Goal: Task Accomplishment & Management: Complete application form

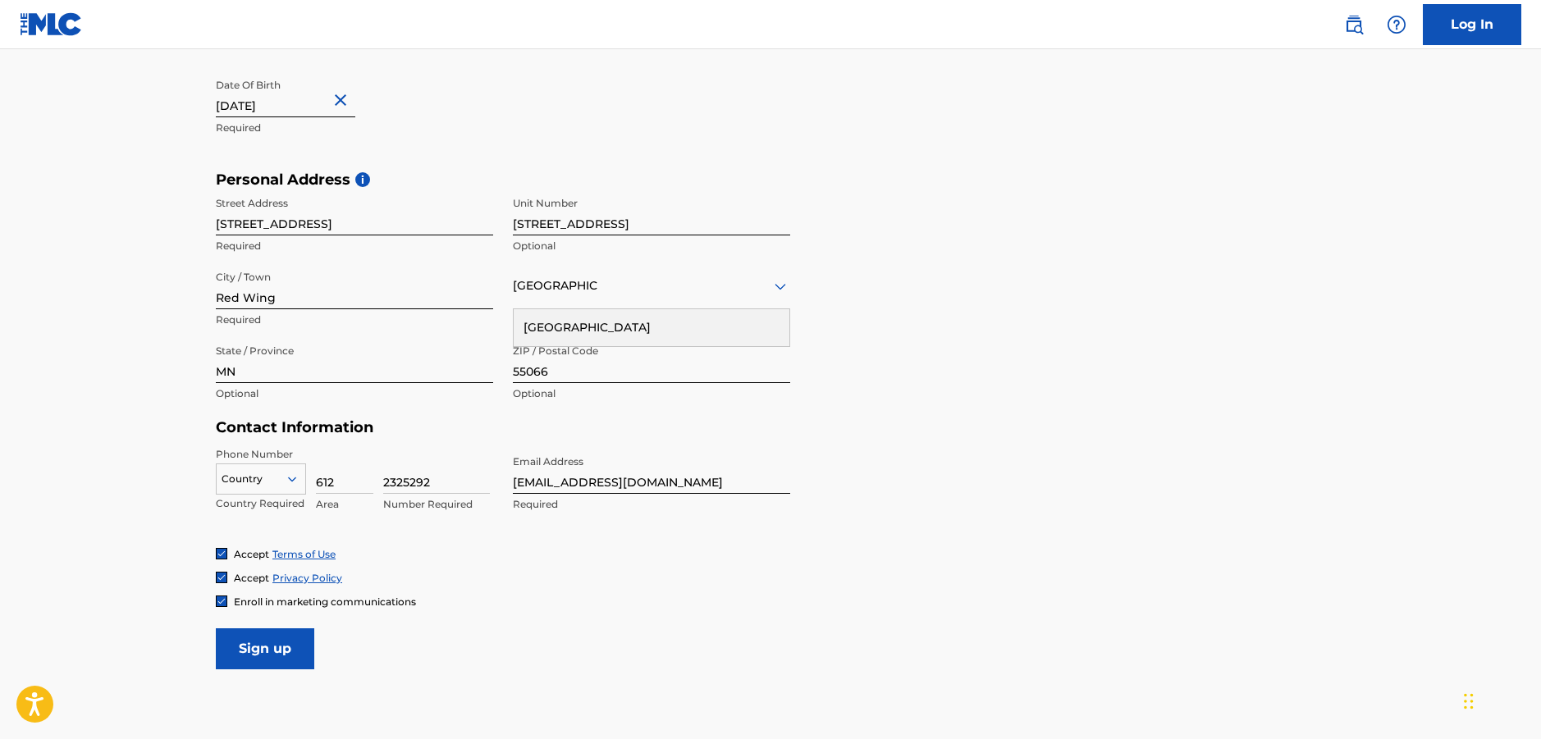
scroll to position [461, 0]
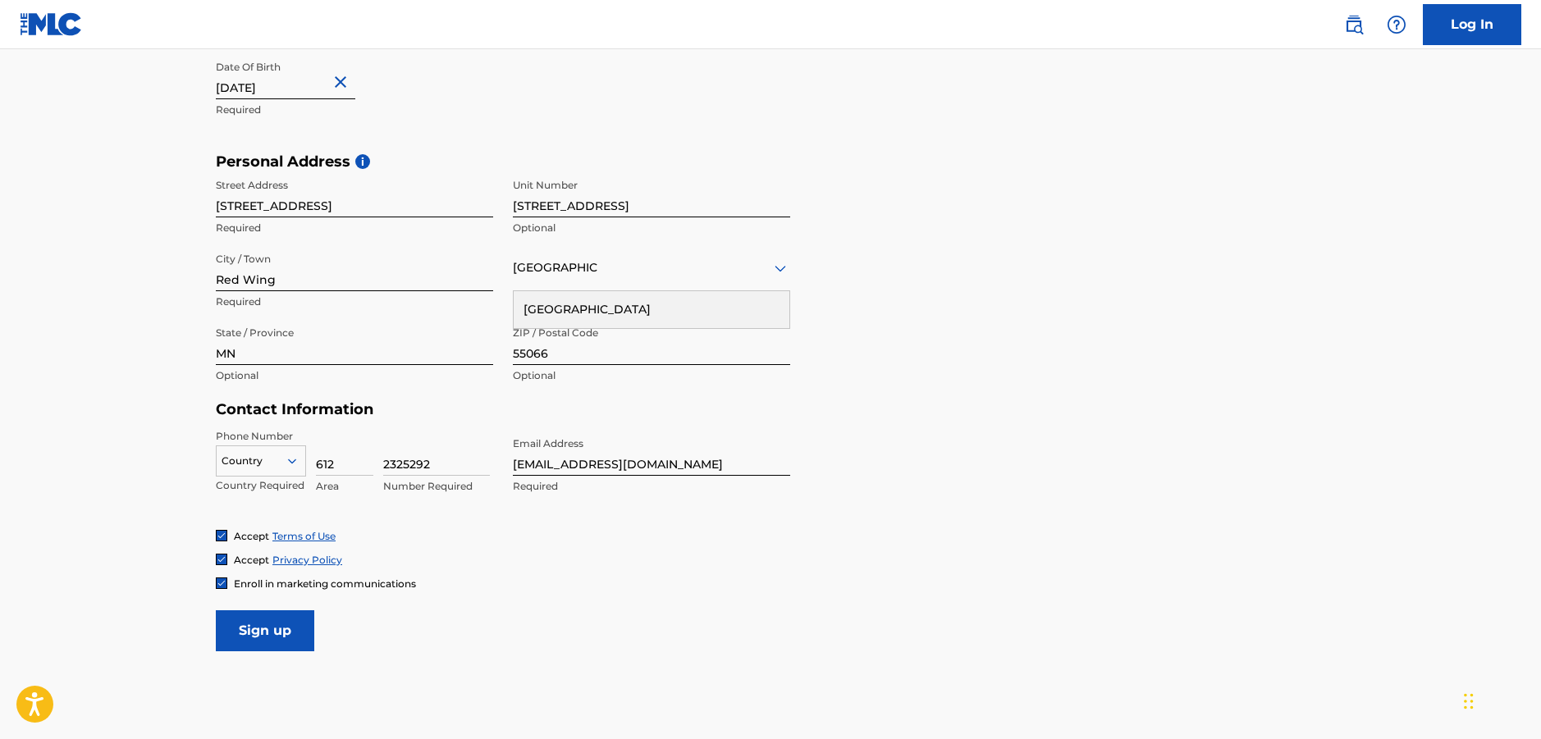
click at [263, 629] on input "Sign up" at bounding box center [265, 630] width 98 height 41
drag, startPoint x: 632, startPoint y: 202, endPoint x: 495, endPoint y: 183, distance: 137.5
click at [495, 183] on div "Street Address 1924 Twin Bluff Rd Required Unit Number 1924 Twin Bluff Rd Unit …" at bounding box center [503, 281] width 574 height 221
click at [892, 250] on div "Personal Address i Street Address 1924 Twin Bluff Rd Required Unit Number Optio…" at bounding box center [770, 277] width 1109 height 249
click at [1471, 22] on link "Log In" at bounding box center [1471, 24] width 98 height 41
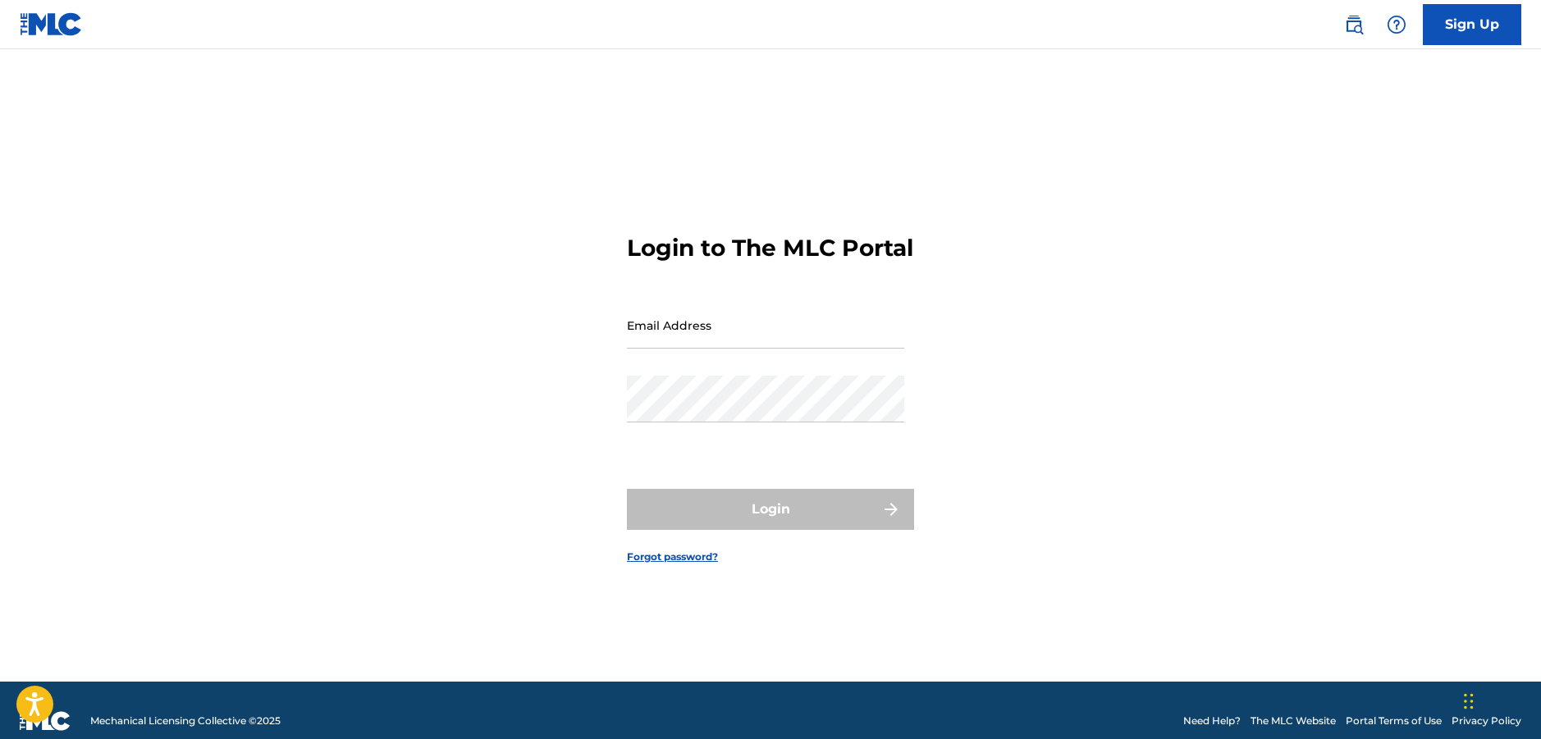
click at [744, 344] on input "Email Address" at bounding box center [765, 325] width 277 height 47
type input "[EMAIL_ADDRESS][DOMAIN_NAME]"
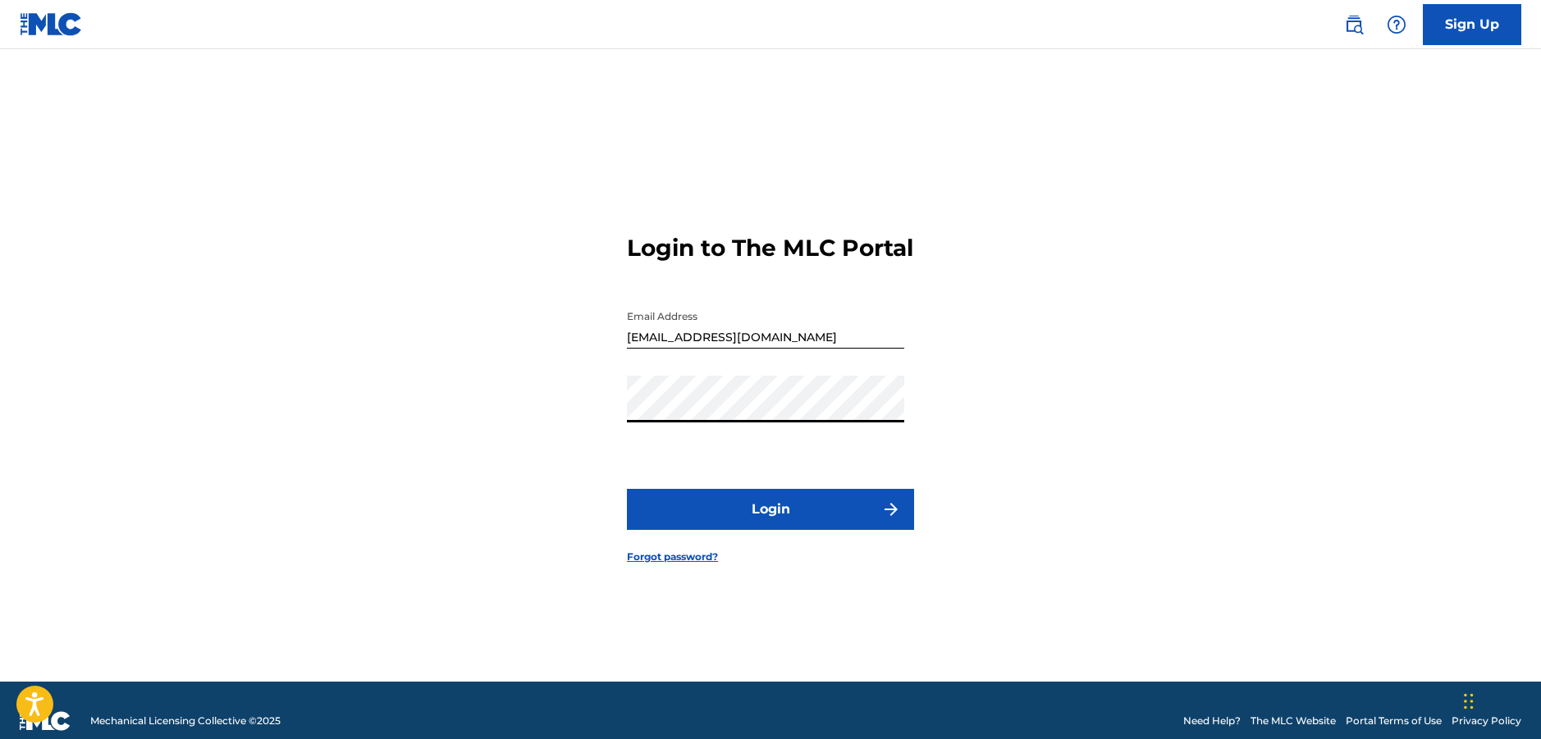
click at [627, 489] on button "Login" at bounding box center [770, 509] width 287 height 41
click at [744, 526] on button "Login" at bounding box center [770, 509] width 287 height 41
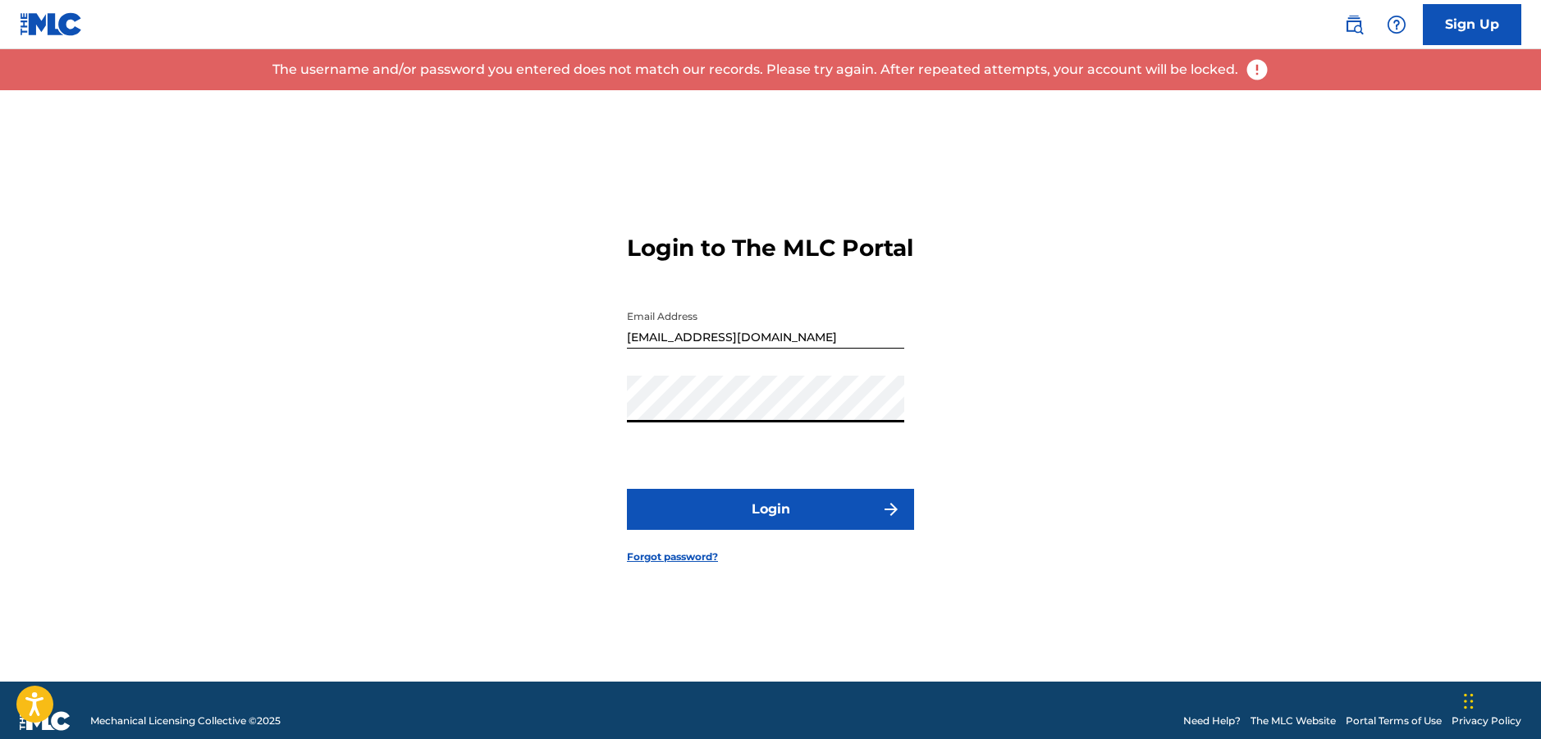
click at [548, 419] on div "Login to The MLC Portal Email Address [EMAIL_ADDRESS][DOMAIN_NAME] Password Log…" at bounding box center [770, 385] width 1148 height 591
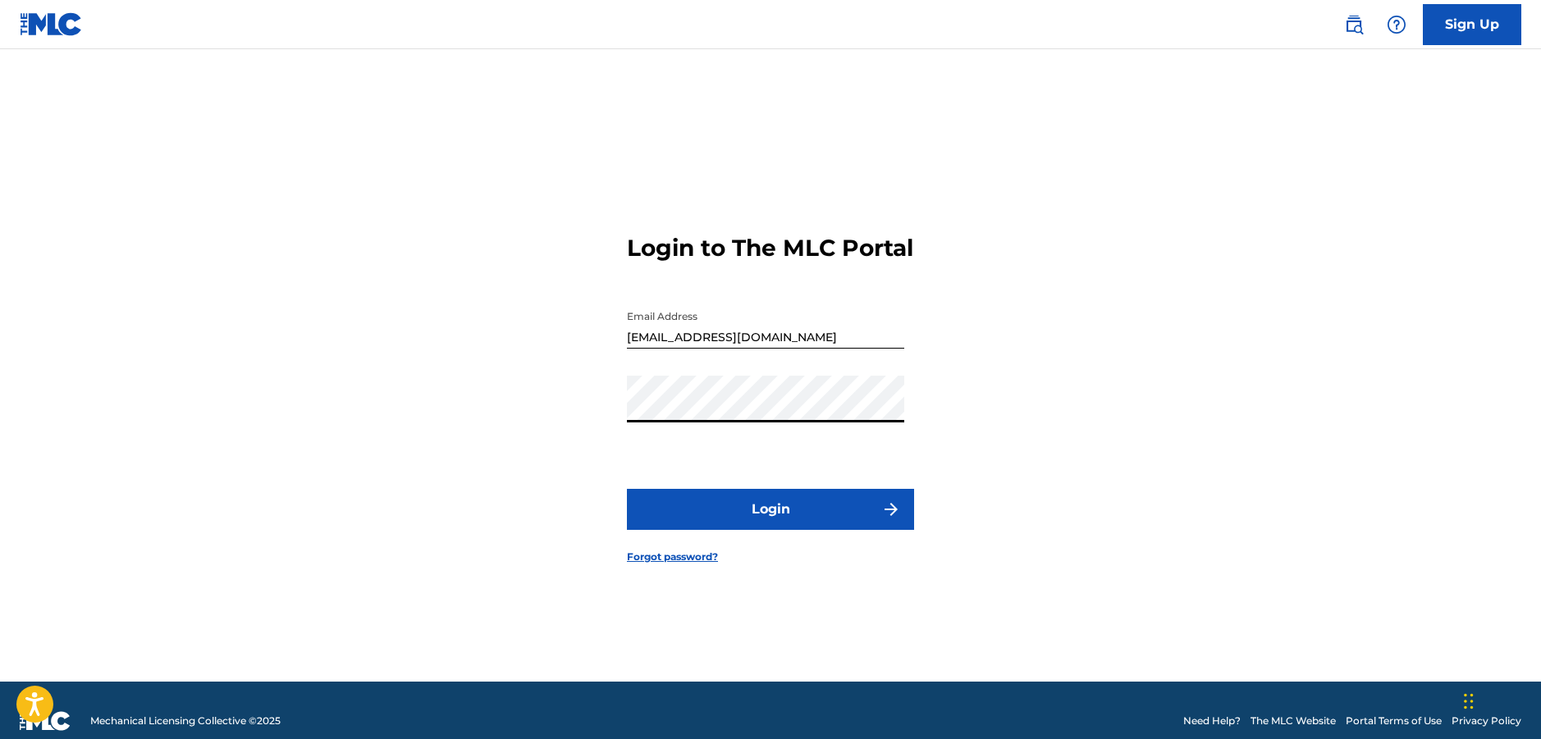
click at [627, 489] on button "Login" at bounding box center [770, 509] width 287 height 41
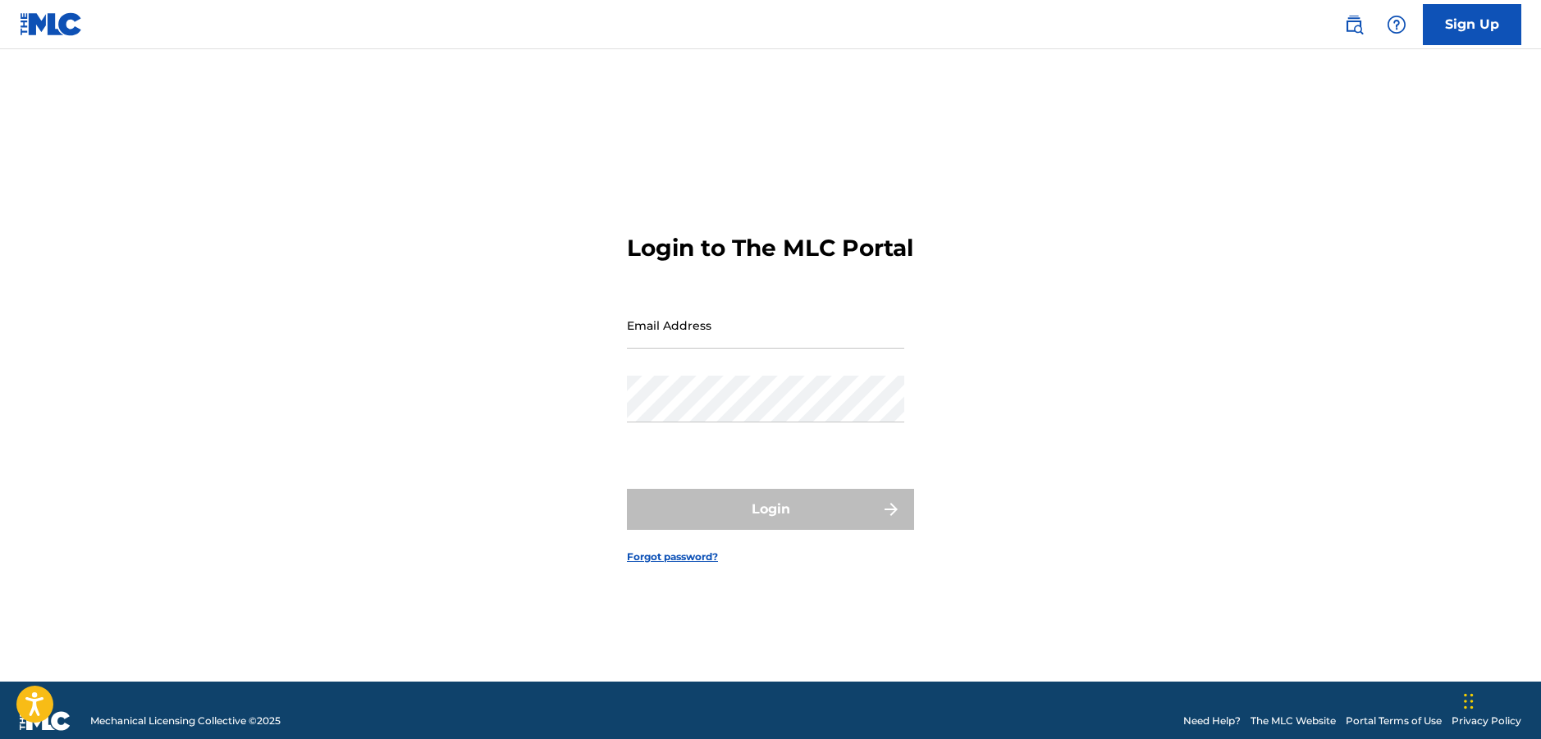
click at [724, 376] on div "Email Address" at bounding box center [765, 339] width 277 height 74
click at [701, 376] on div "Email Address" at bounding box center [765, 339] width 277 height 74
click at [684, 341] on input "Email Address" at bounding box center [765, 325] width 277 height 47
type input "[EMAIL_ADDRESS][DOMAIN_NAME]"
click at [621, 433] on div "Login to The MLC Portal Email Address [EMAIL_ADDRESS][DOMAIN_NAME] Password Log…" at bounding box center [770, 385] width 1148 height 591
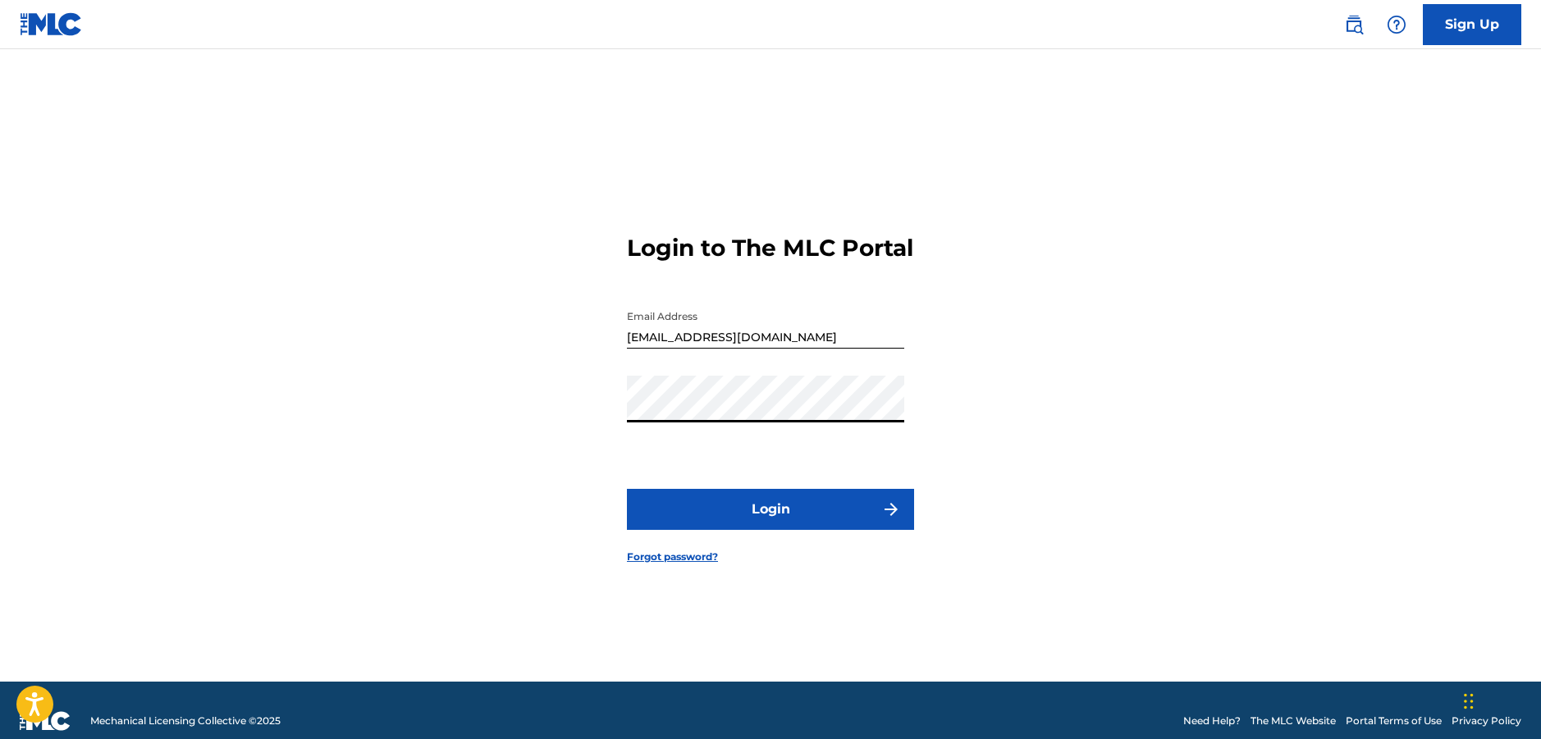
click at [627, 489] on button "Login" at bounding box center [770, 509] width 287 height 41
click at [609, 431] on div "Login to The MLC Portal Email Address [EMAIL_ADDRESS][DOMAIN_NAME] Password Log…" at bounding box center [770, 385] width 1148 height 591
click at [627, 489] on button "Login" at bounding box center [770, 509] width 287 height 41
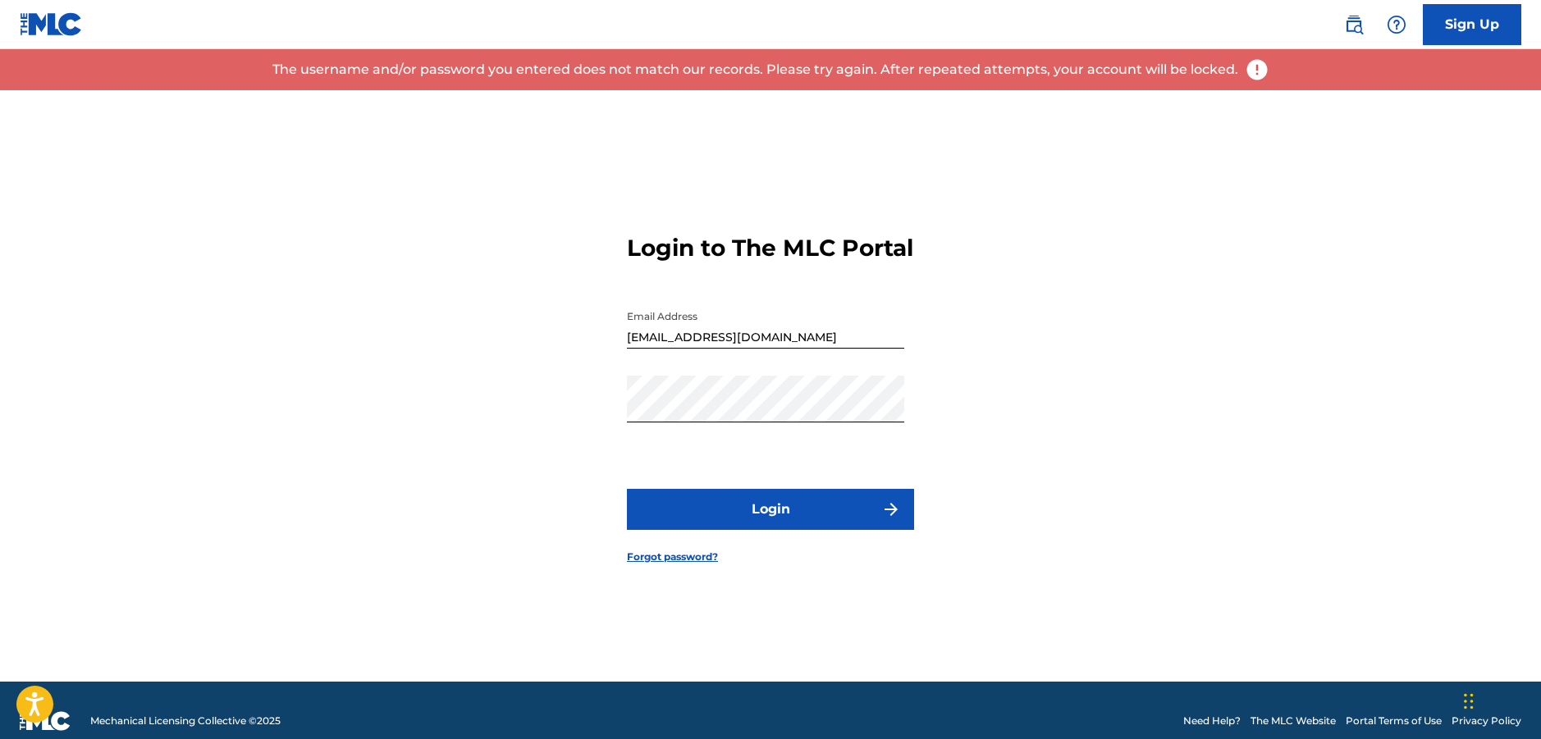
click at [691, 564] on link "Forgot password?" at bounding box center [672, 557] width 91 height 15
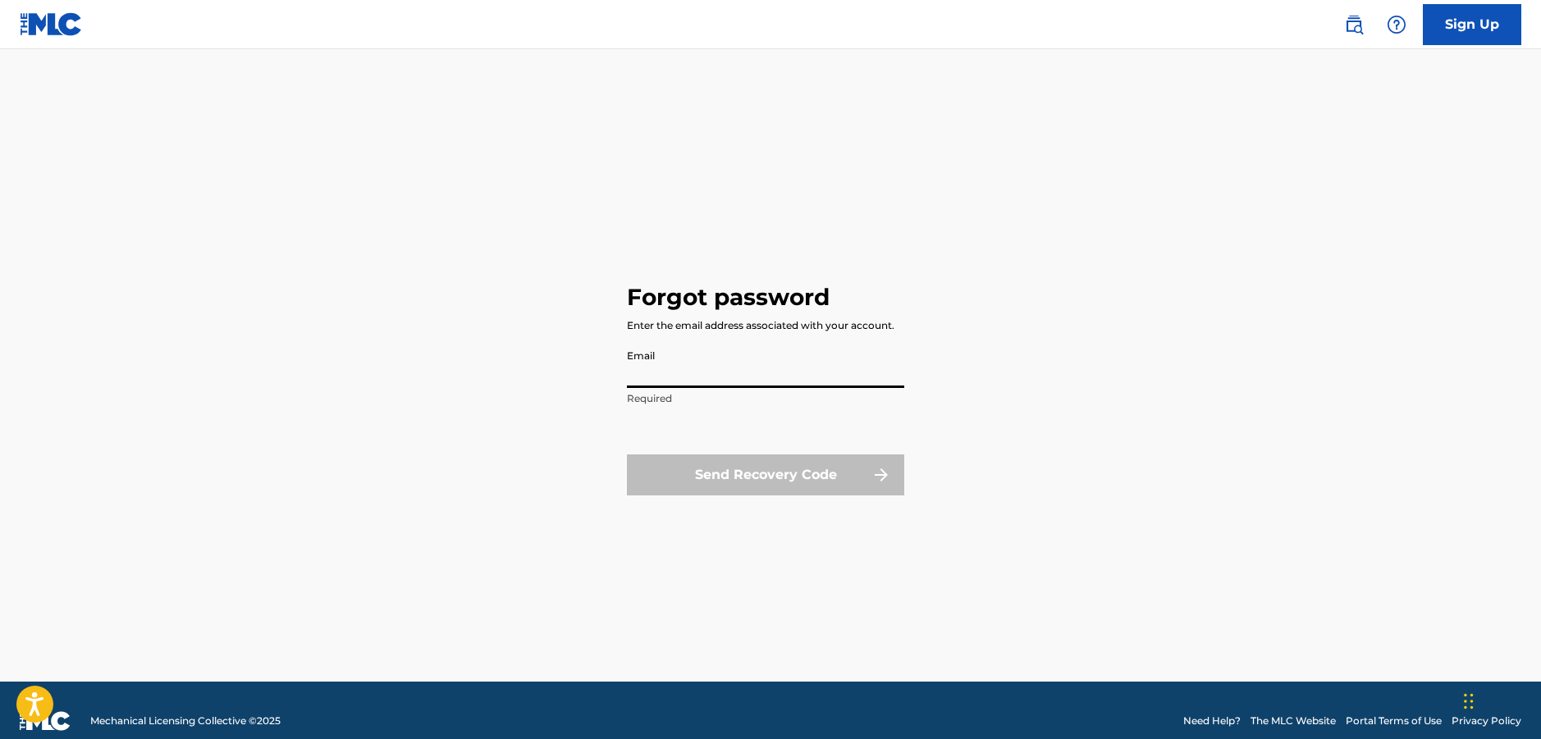
click at [680, 362] on input "Email" at bounding box center [765, 364] width 277 height 47
type input "[EMAIL_ADDRESS][DOMAIN_NAME]"
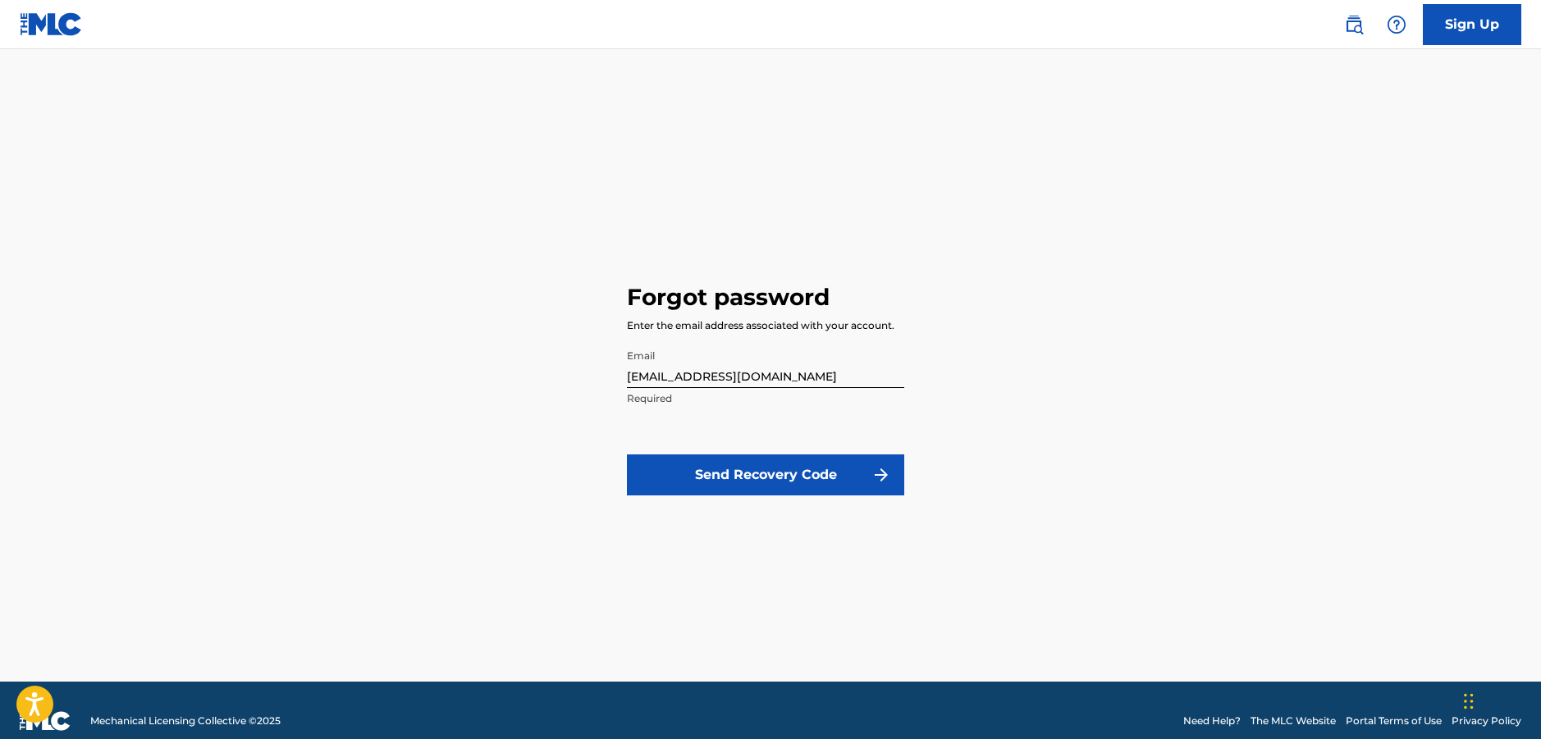
click at [726, 477] on button "Send Recovery Code" at bounding box center [765, 474] width 277 height 41
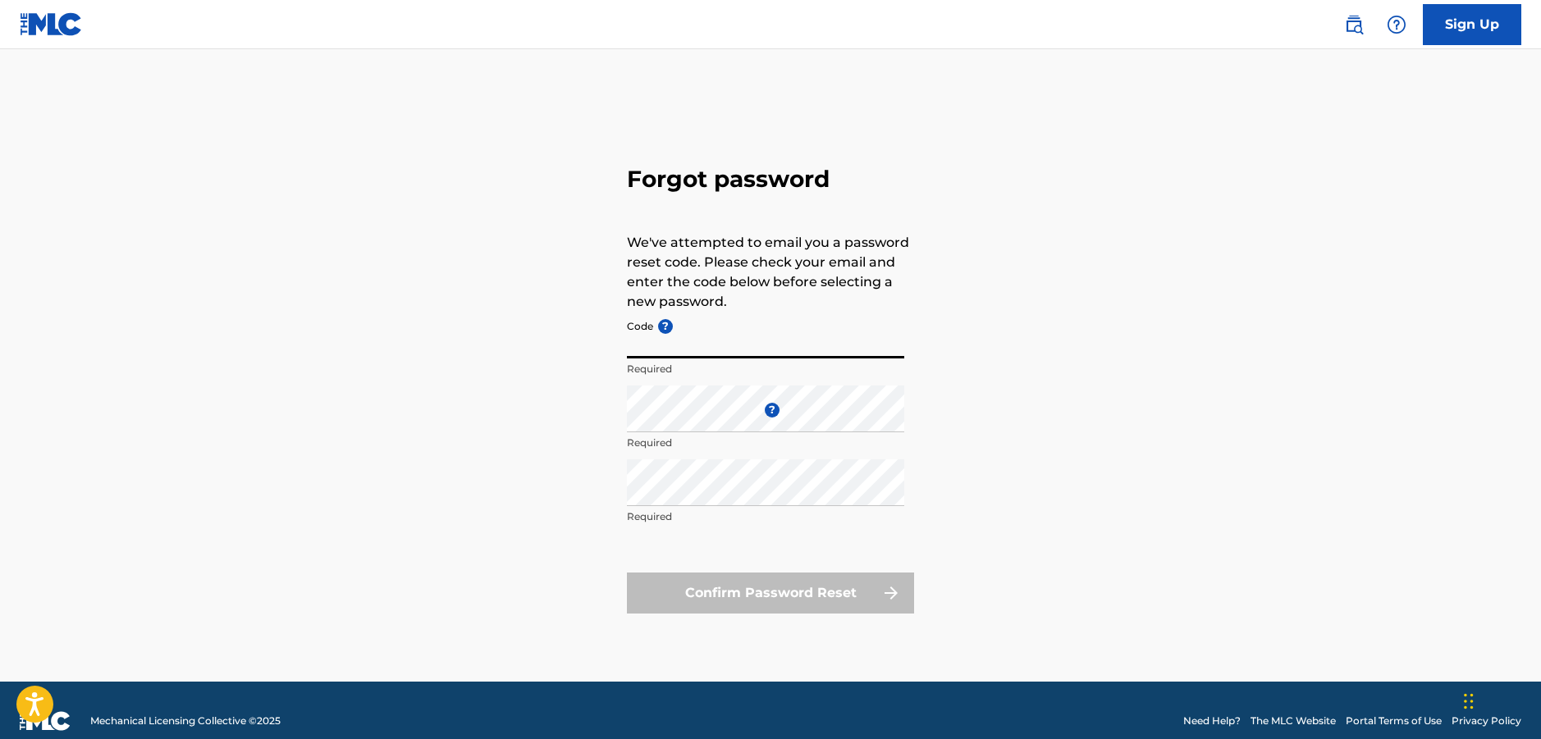
click at [713, 329] on input "Code ?" at bounding box center [765, 335] width 277 height 47
paste input "FP_5930dfd595838b54f7cb9cb43757"
type input "FP_5930dfd595838b54f7cb9cb43757"
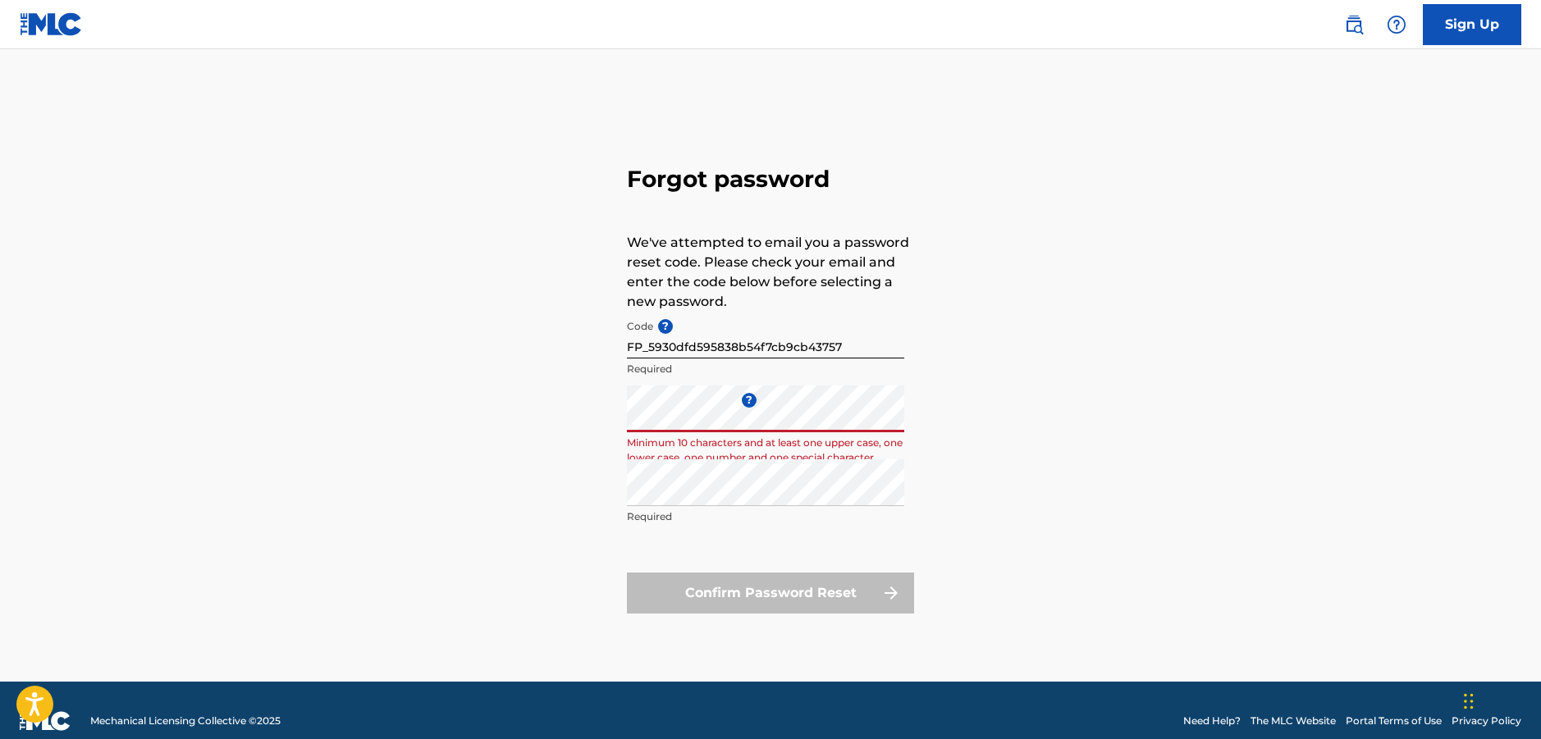
click at [618, 420] on div "Forgot password We've attempted to email you a password reset code. Please chec…" at bounding box center [770, 385] width 1148 height 591
click at [671, 525] on div "Repeat the password Required" at bounding box center [765, 496] width 277 height 74
click at [680, 506] on div "Repeat the password Required" at bounding box center [765, 496] width 277 height 74
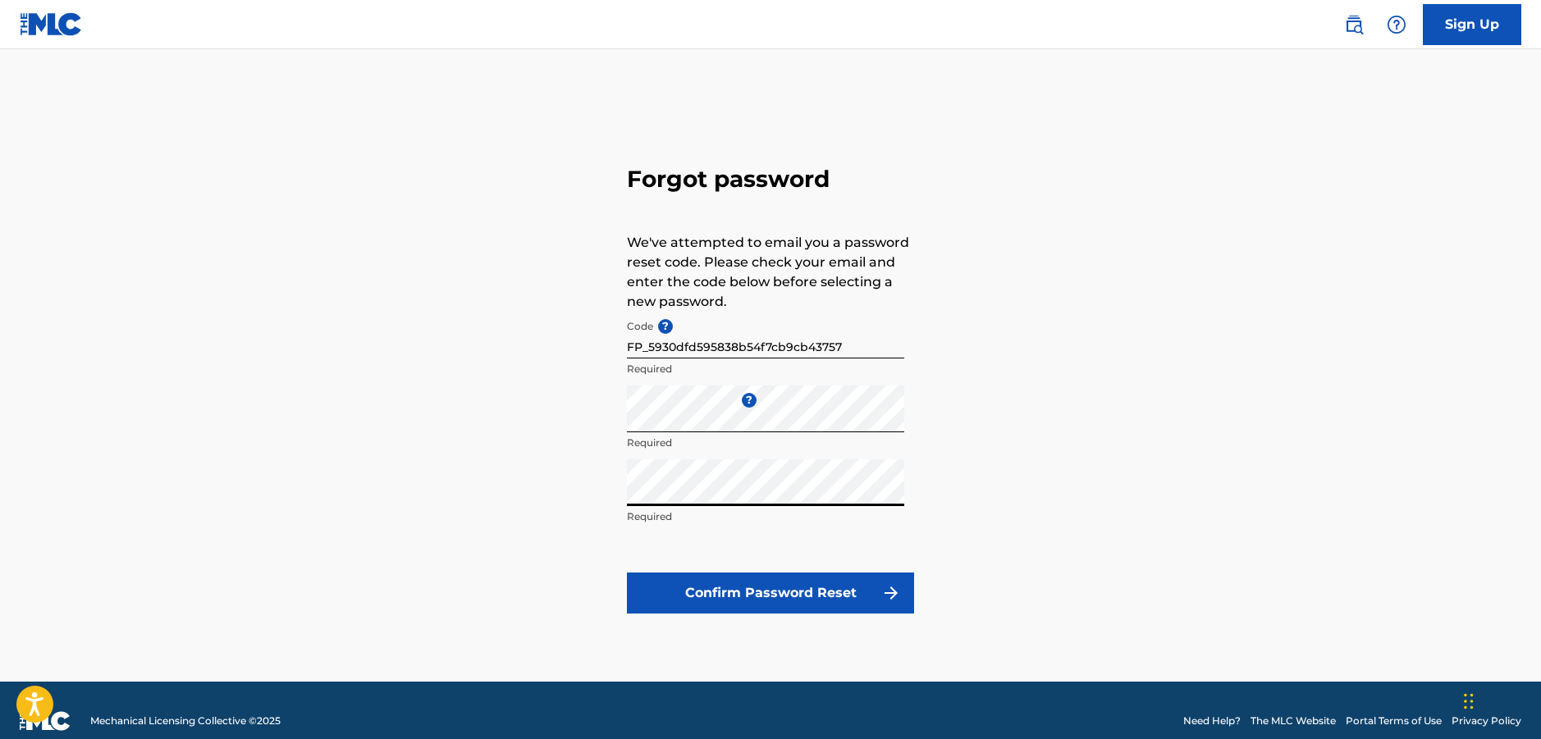
click at [759, 591] on button "Confirm Password Reset" at bounding box center [770, 593] width 287 height 41
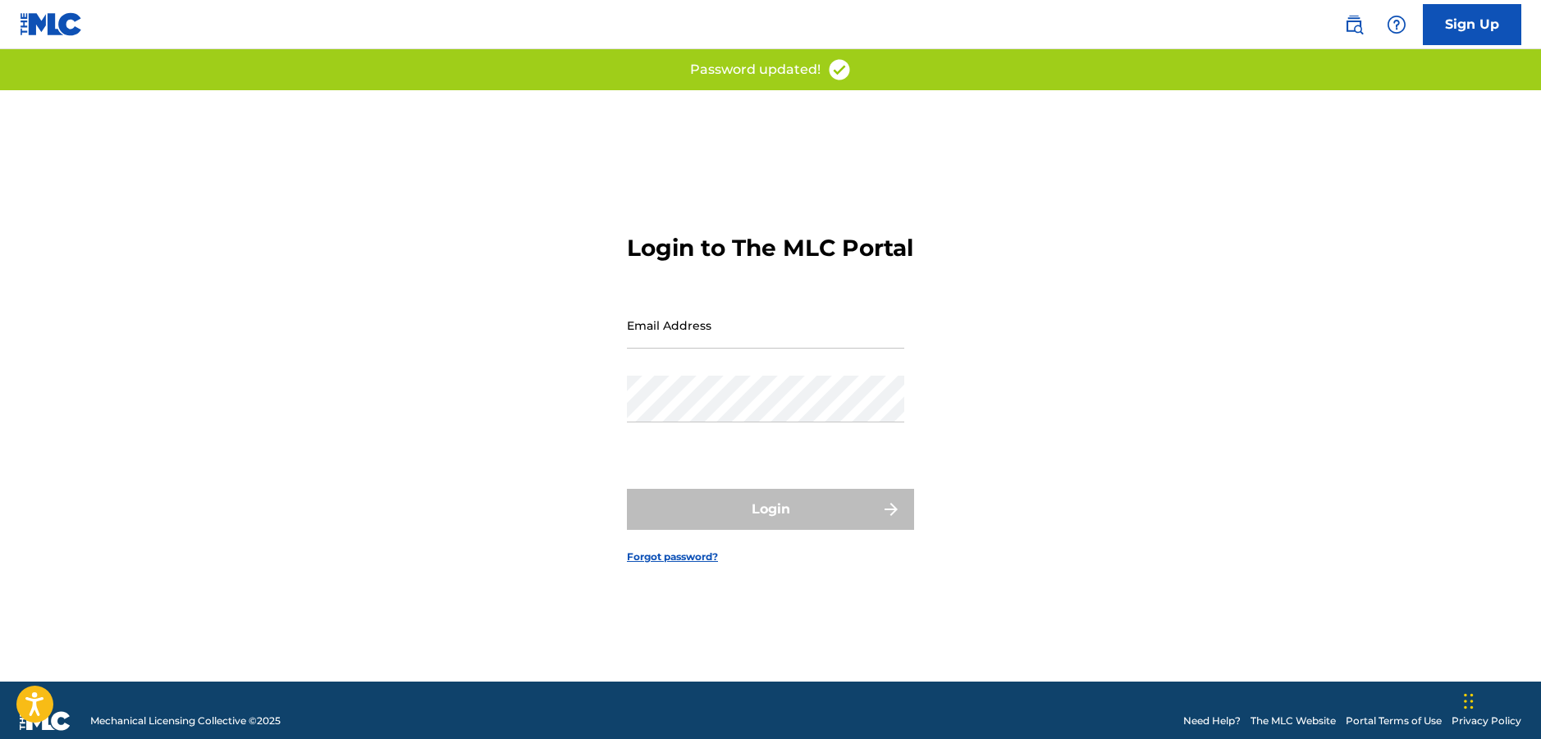
click at [742, 375] on div "Email Address" at bounding box center [765, 339] width 277 height 74
click at [710, 372] on div "Email Address" at bounding box center [765, 339] width 277 height 74
click at [711, 341] on input "Email Address" at bounding box center [765, 325] width 277 height 47
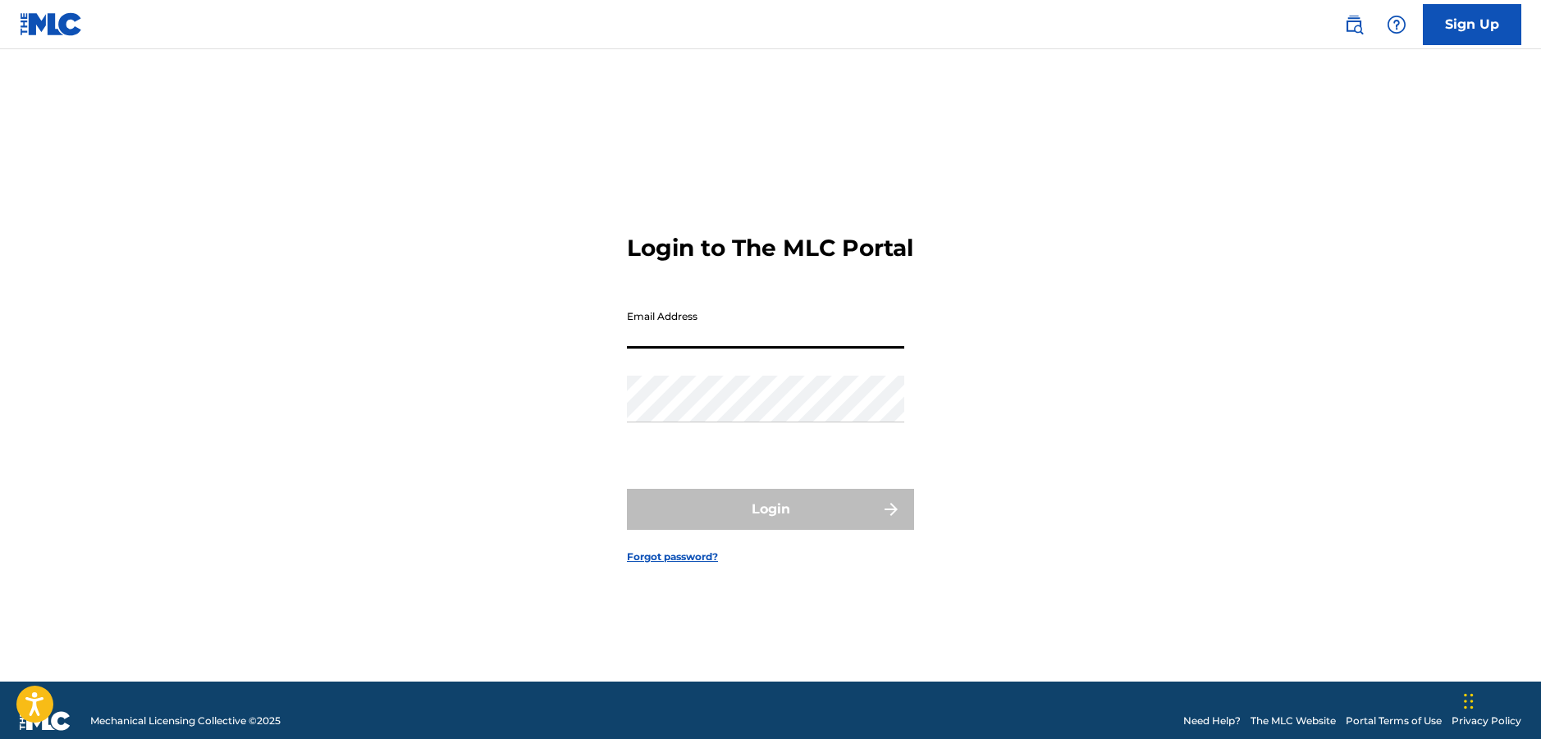
type input "[EMAIL_ADDRESS][DOMAIN_NAME]"
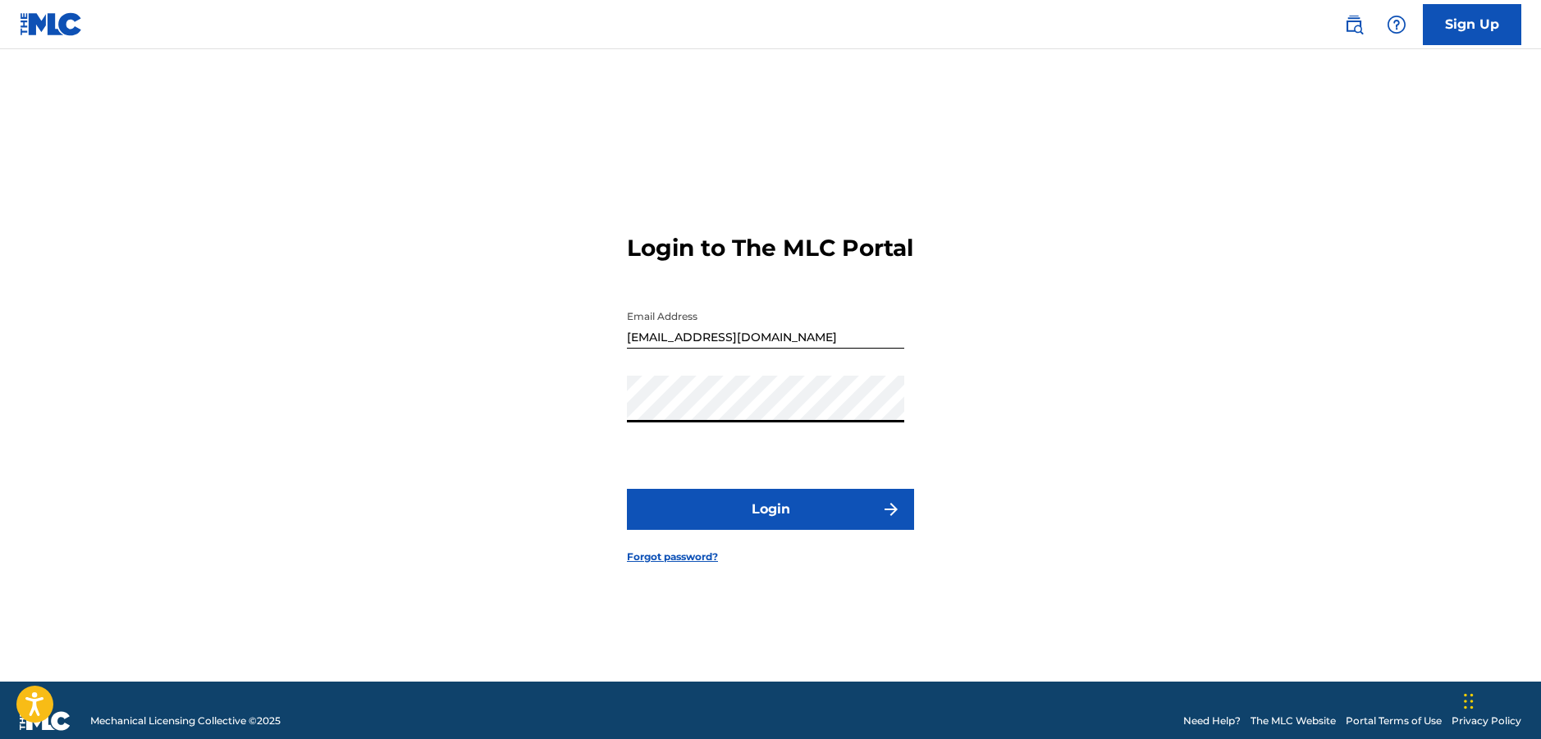
click at [627, 489] on button "Login" at bounding box center [770, 509] width 287 height 41
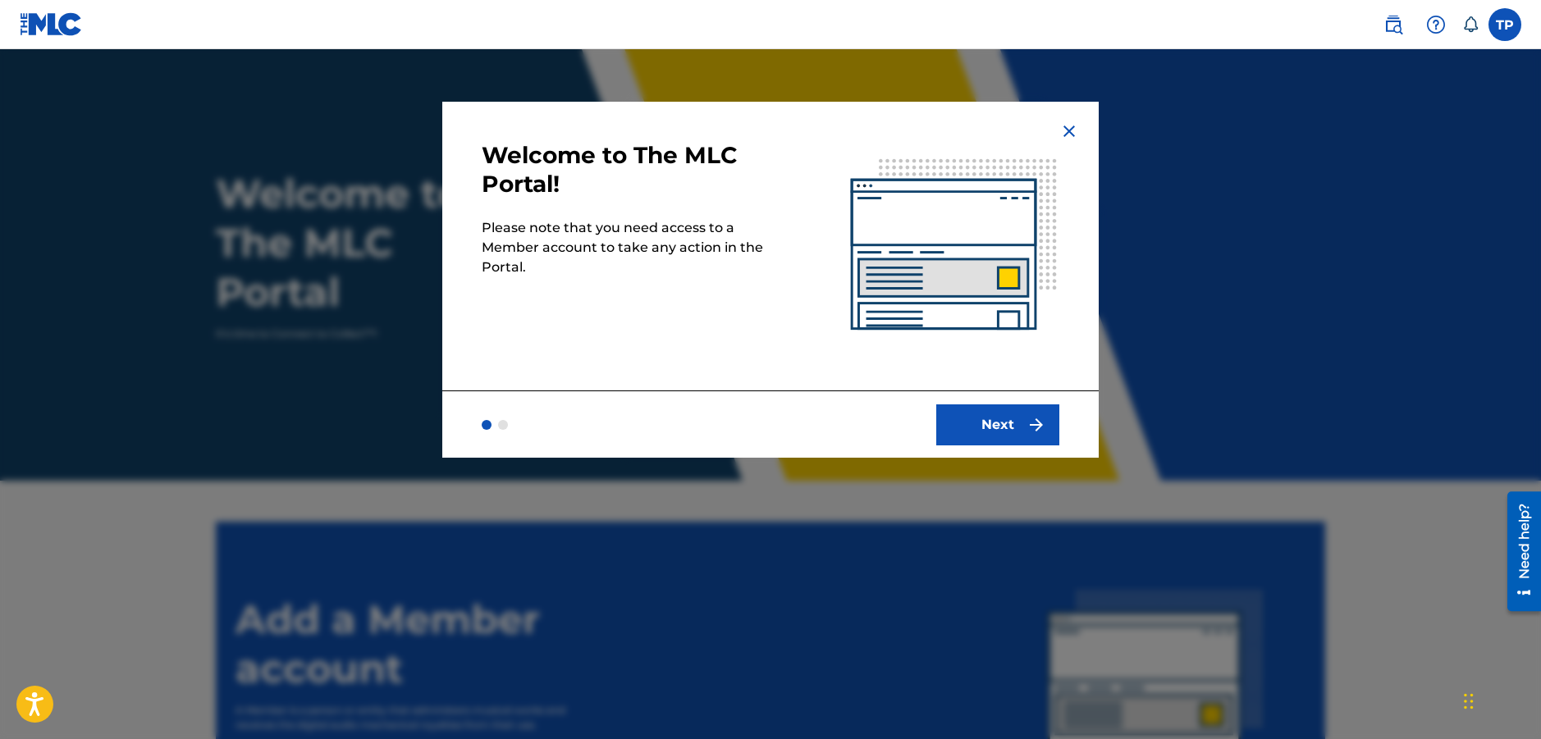
click at [994, 431] on button "Next" at bounding box center [997, 424] width 123 height 41
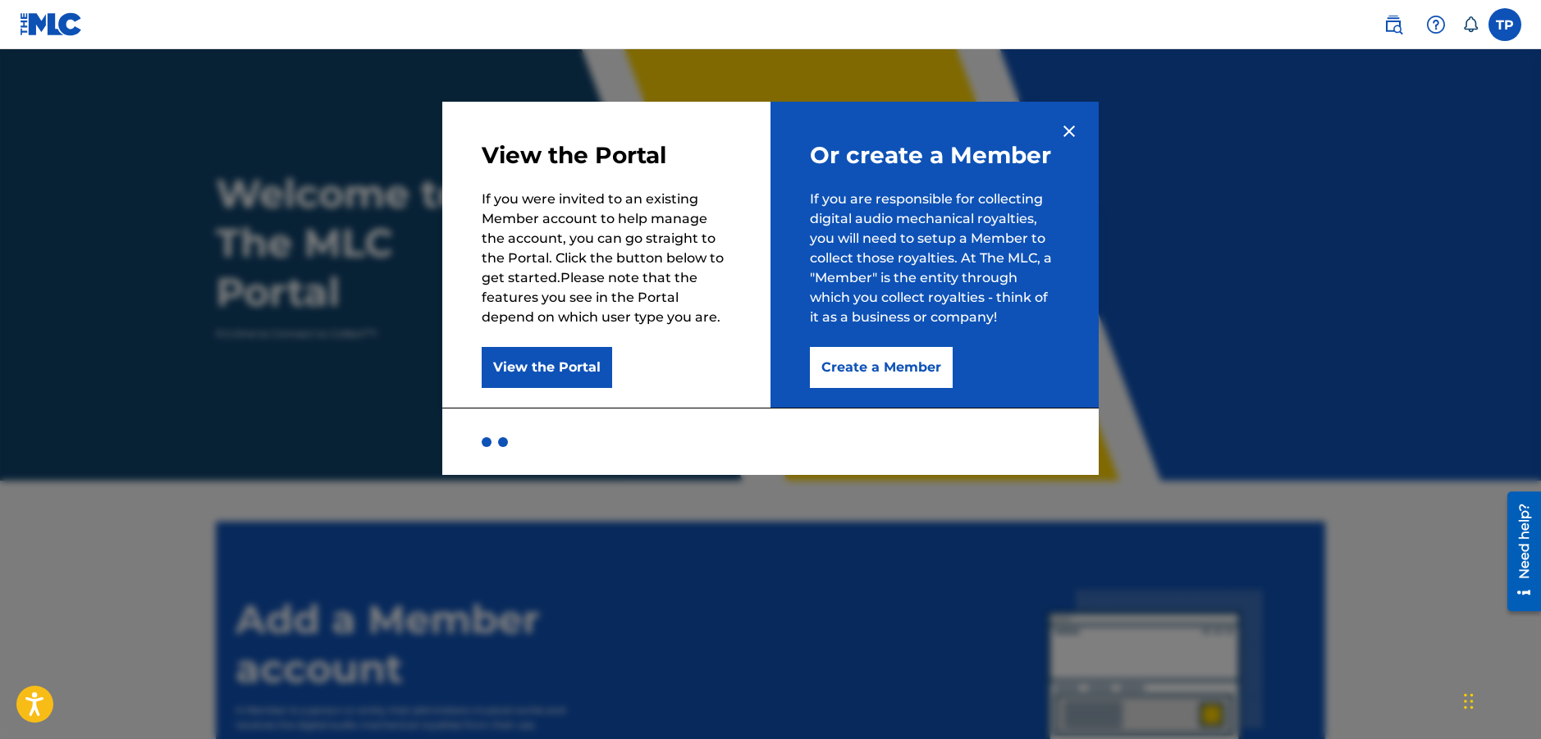
click at [877, 368] on button "Create a Member" at bounding box center [881, 367] width 143 height 41
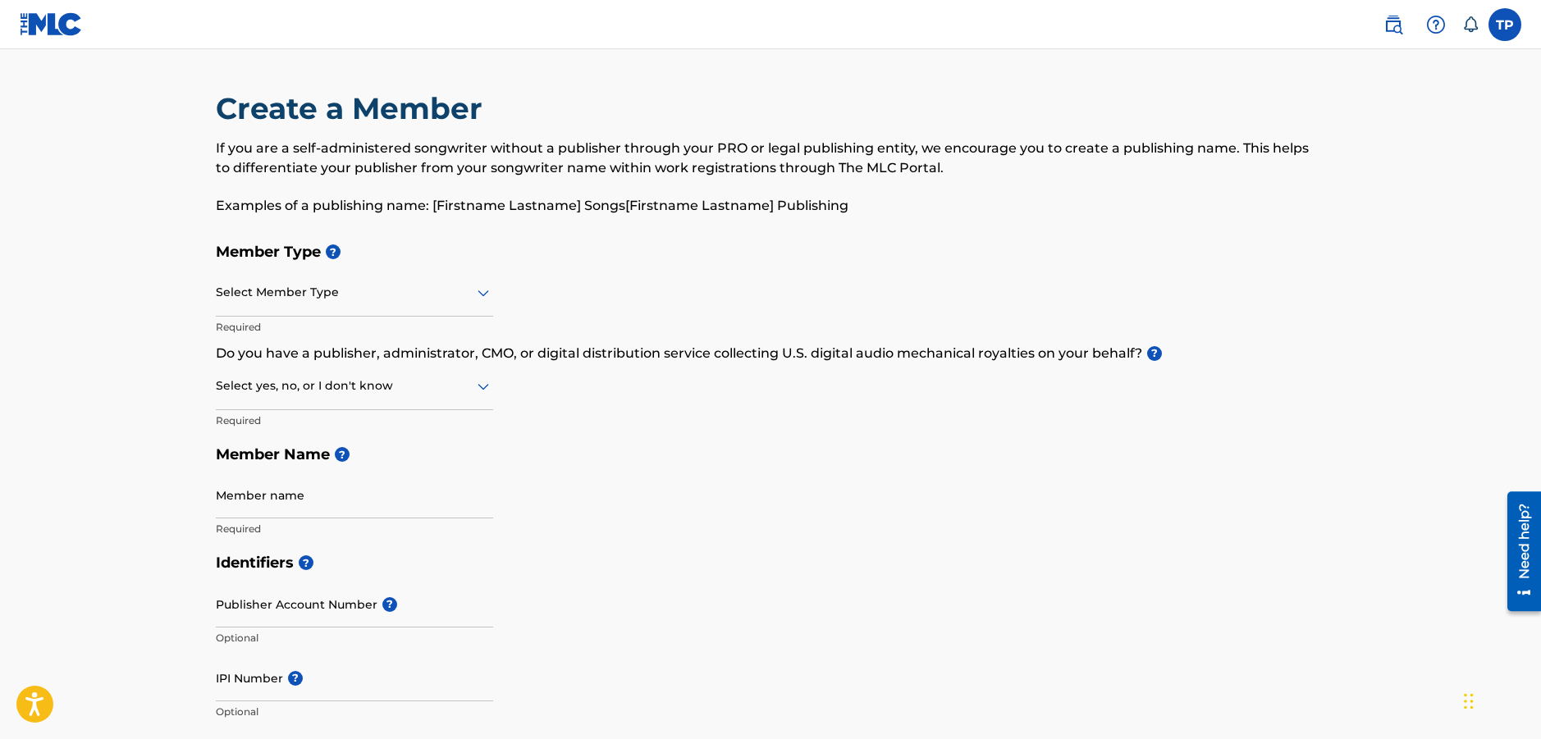
click at [272, 295] on div at bounding box center [354, 292] width 277 height 21
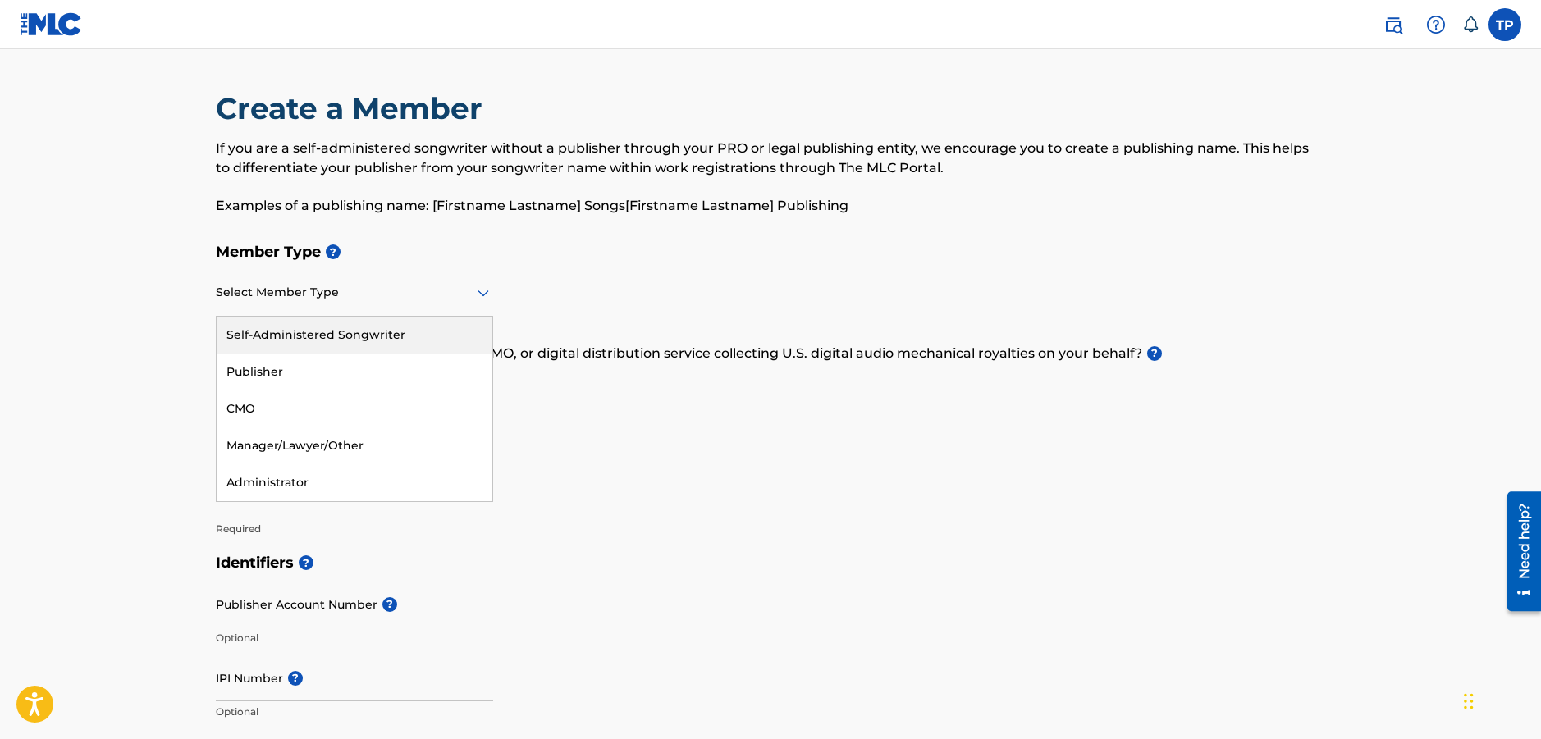
click at [282, 331] on div "Self-Administered Songwriter" at bounding box center [355, 335] width 276 height 37
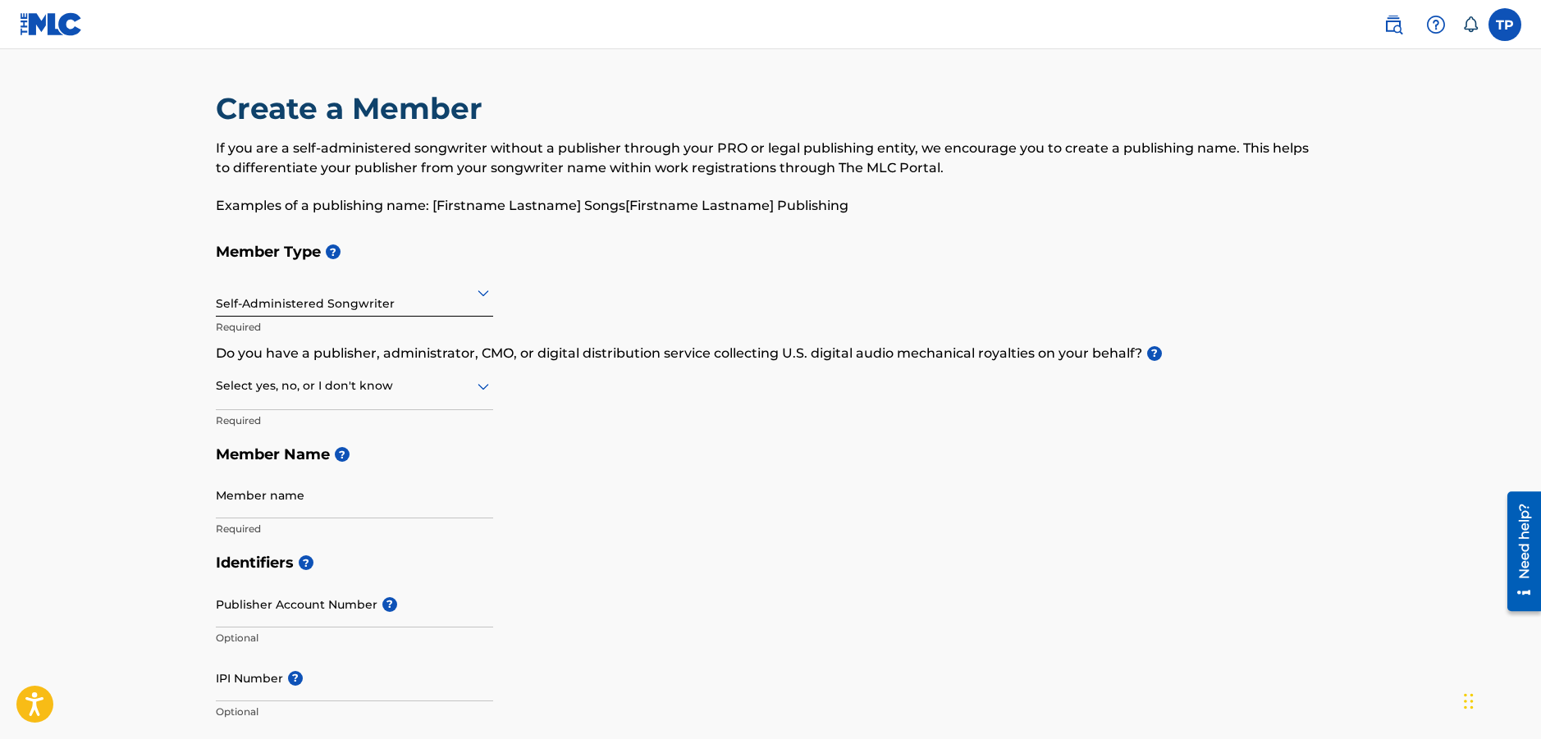
click at [285, 401] on div "Select yes, no, or I don't know" at bounding box center [354, 386] width 277 height 47
click at [275, 459] on div "No" at bounding box center [355, 465] width 276 height 37
click at [294, 506] on input "Member name" at bounding box center [354, 495] width 277 height 47
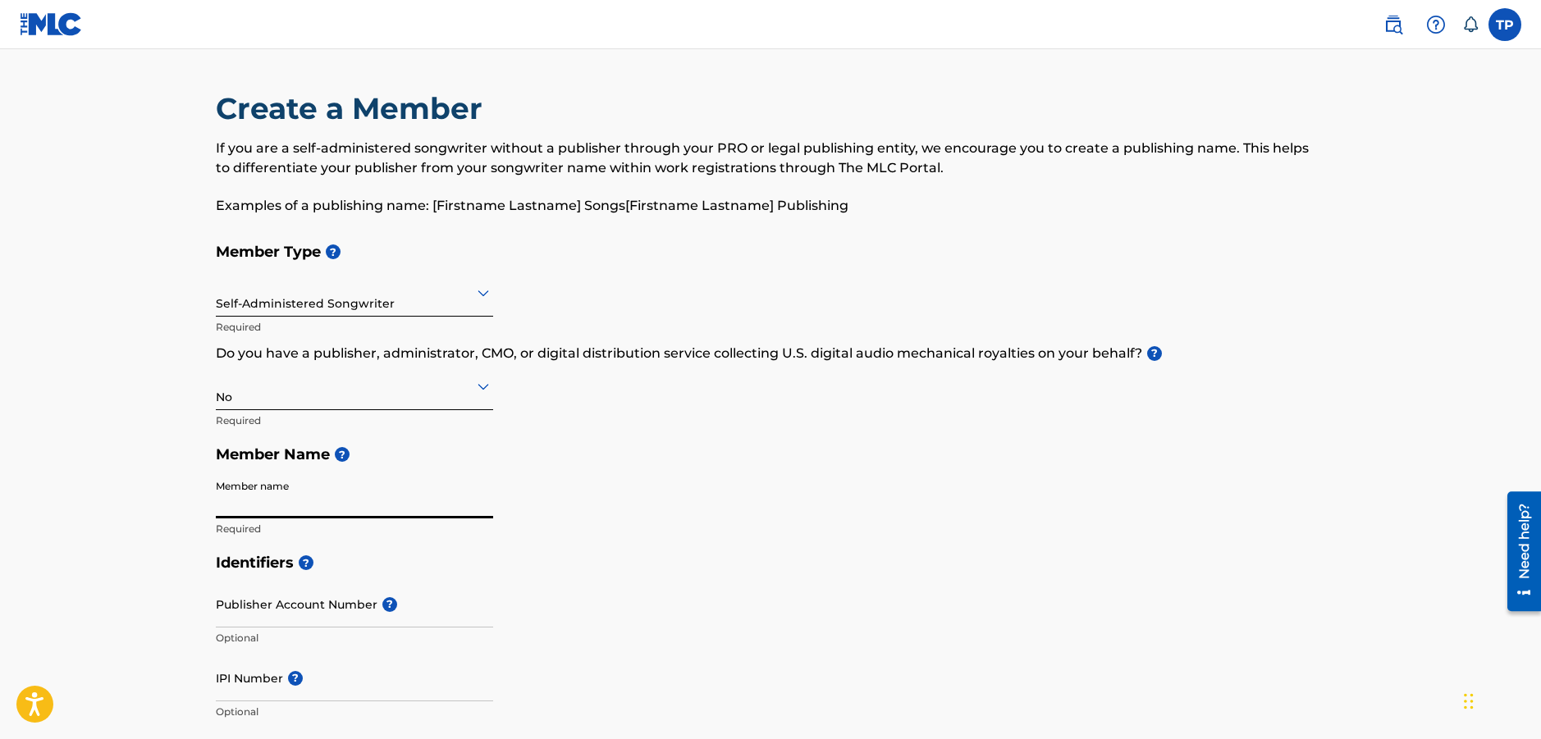
click at [305, 494] on input "Member name" at bounding box center [354, 495] width 277 height 47
type input "Mill Road Music"
click at [272, 619] on input "Publisher Account Number ?" at bounding box center [354, 604] width 277 height 47
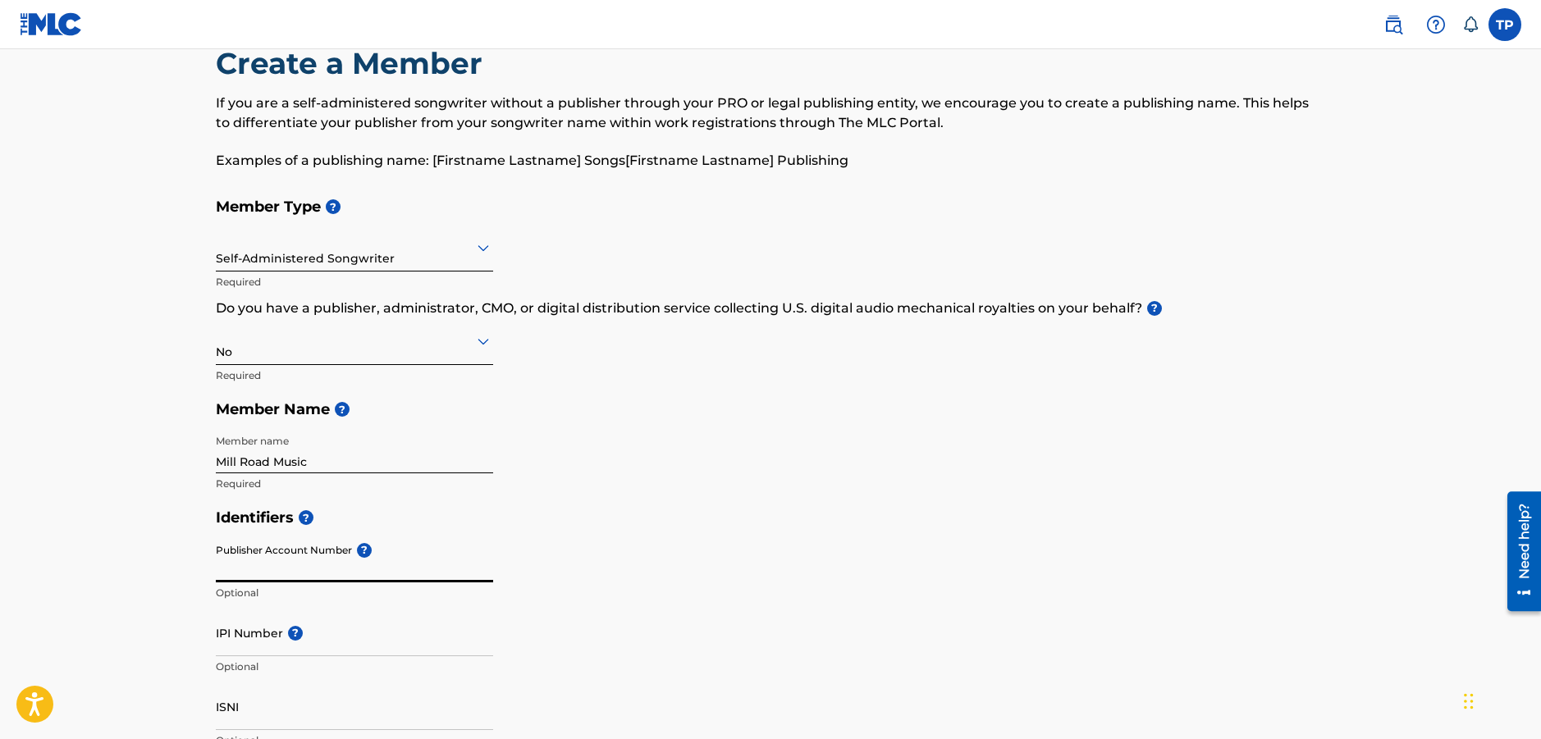
scroll to position [82, 0]
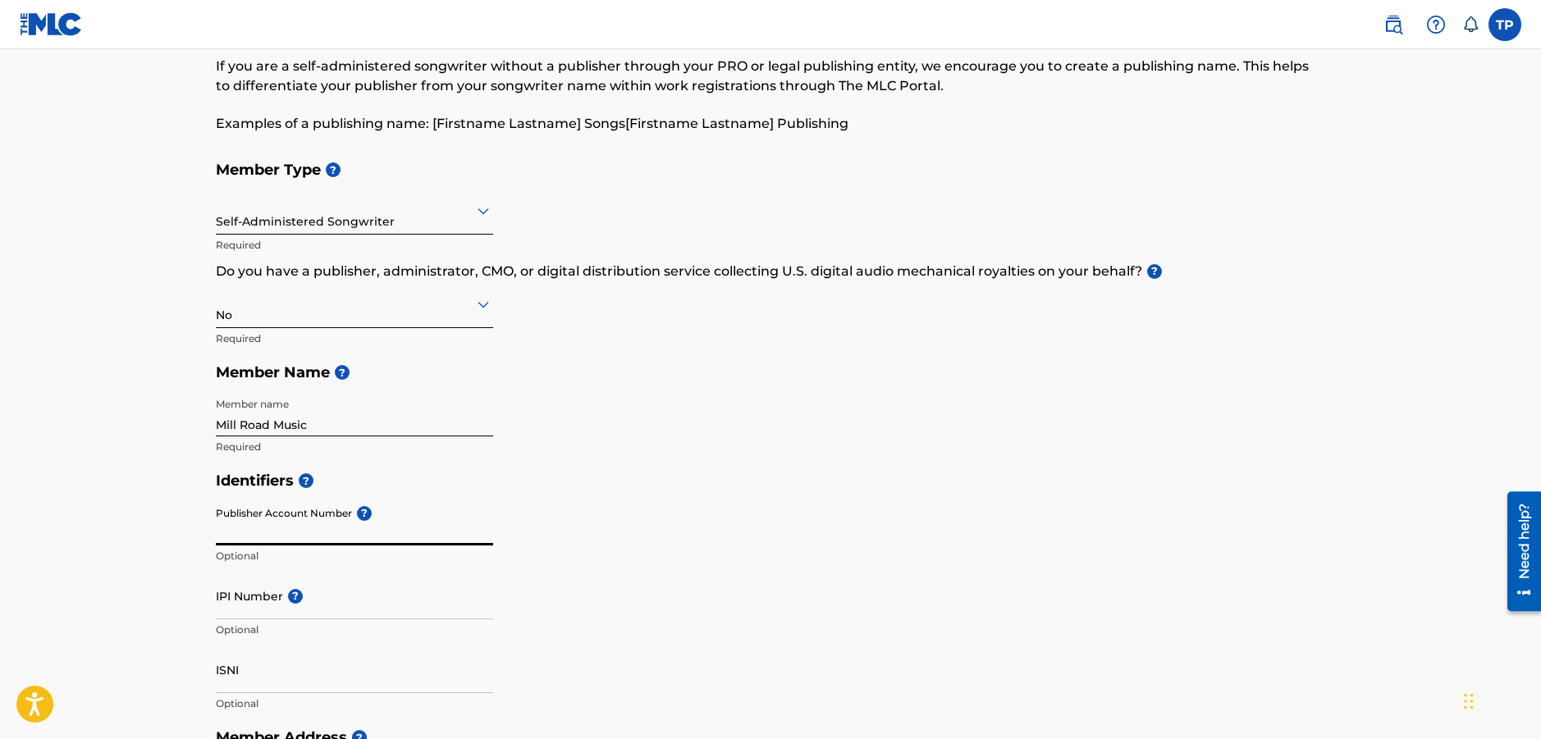
click at [279, 613] on input "IPI Number ?" at bounding box center [354, 596] width 277 height 47
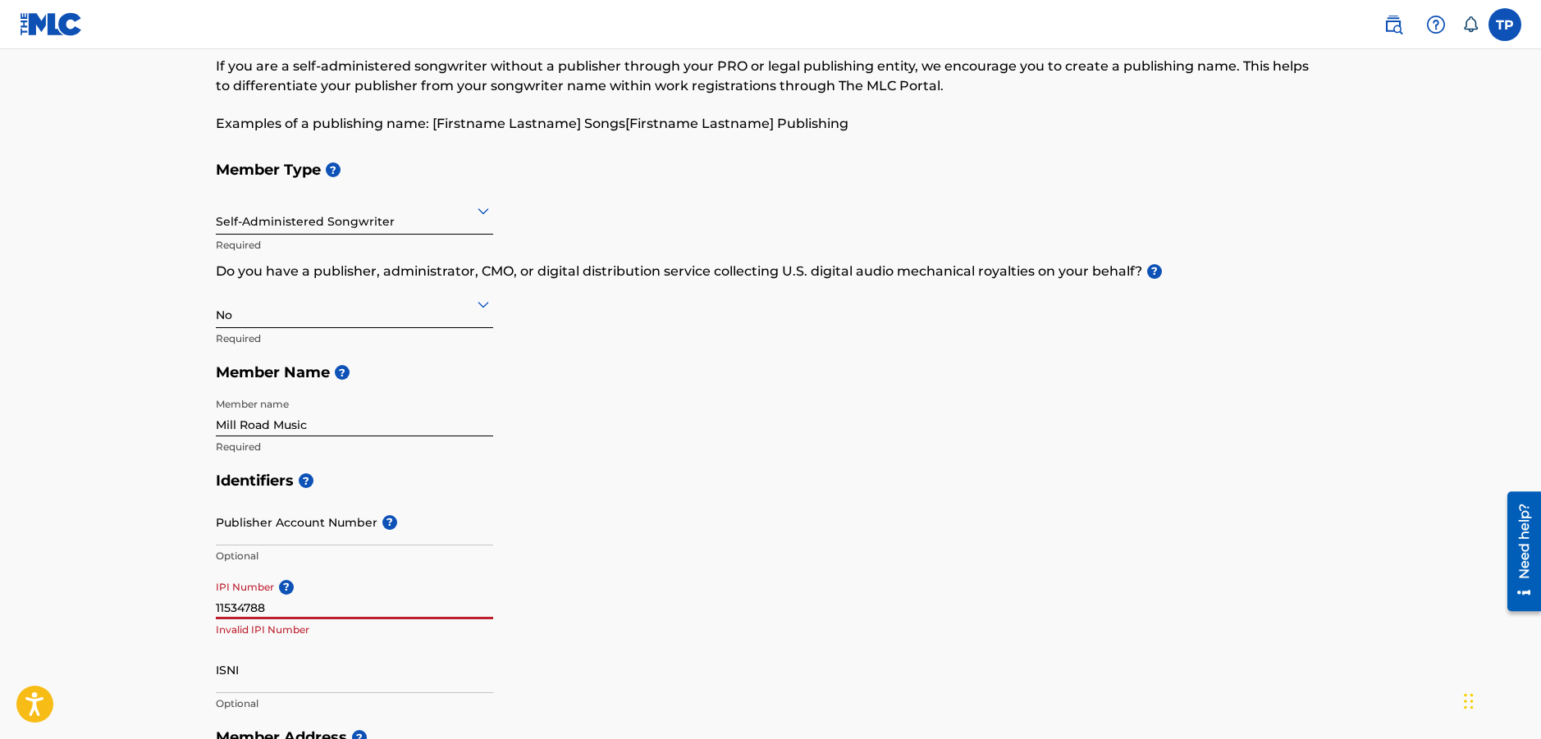
type input "115347880"
click at [217, 611] on input "115347880" at bounding box center [354, 596] width 277 height 47
drag, startPoint x: 275, startPoint y: 610, endPoint x: 204, endPoint y: 614, distance: 70.7
click at [204, 614] on div "Create a Member If you are a self-administered songwriter without a publisher t…" at bounding box center [770, 662] width 1148 height 1309
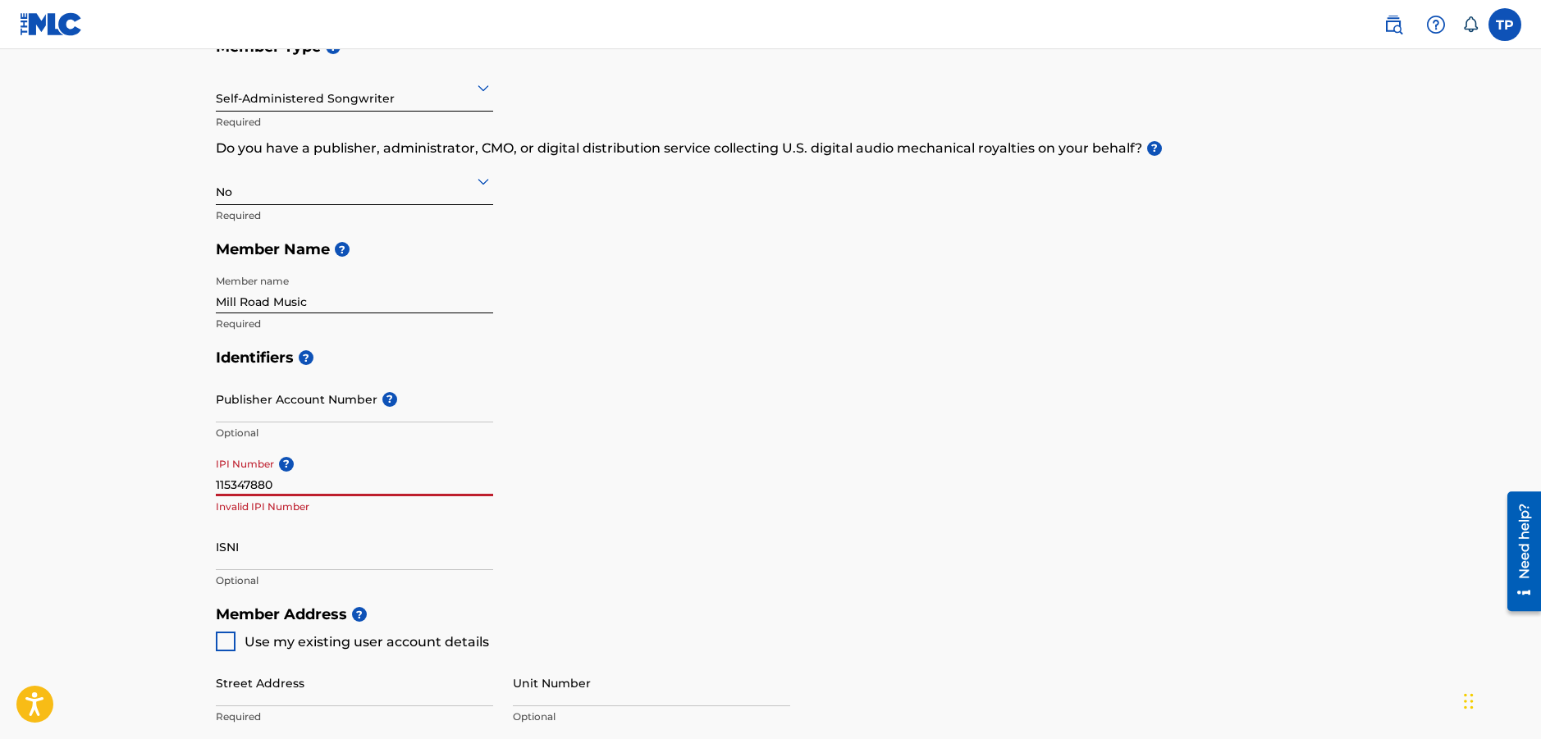
scroll to position [328, 0]
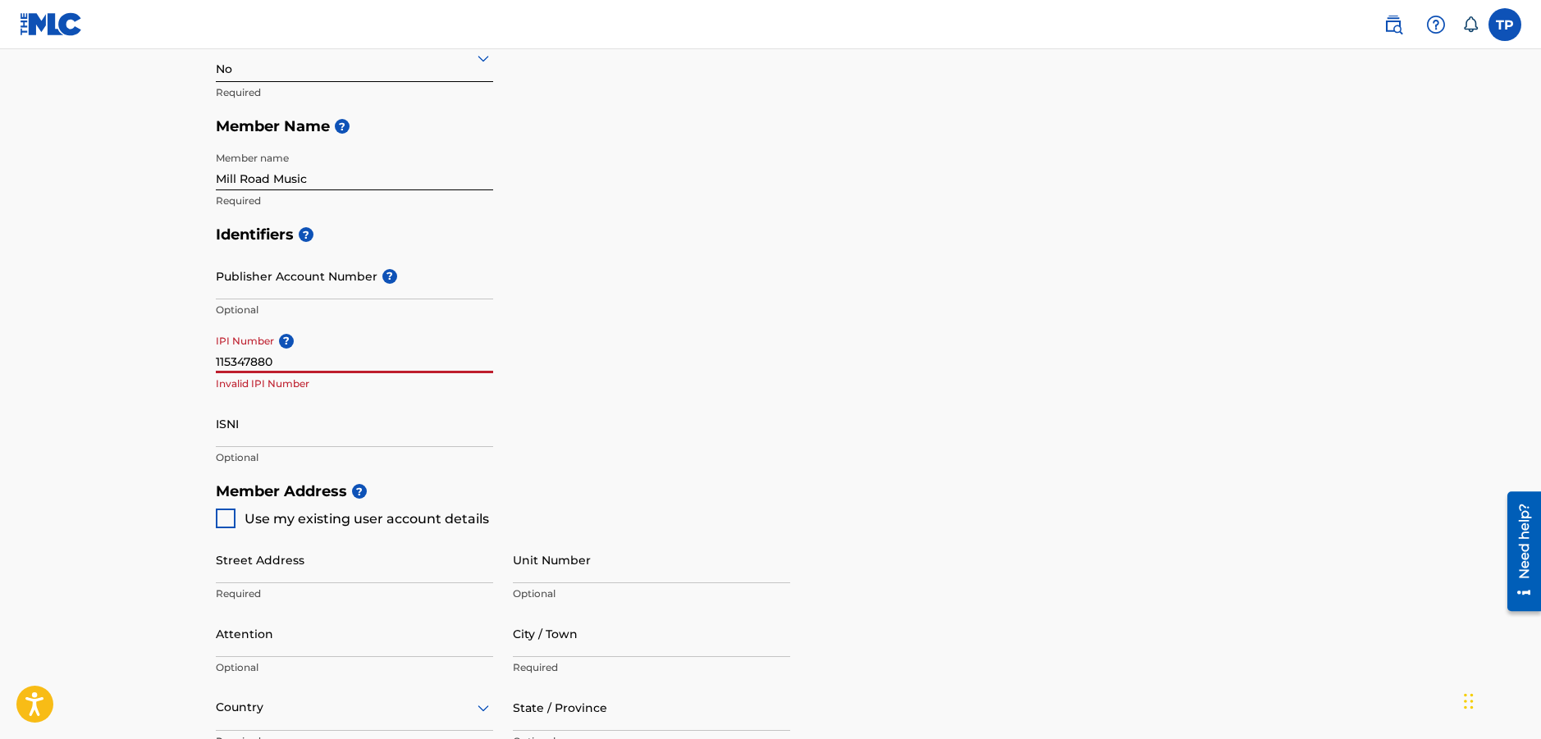
click at [215, 360] on div "Create a Member If you are a self-administered songwriter without a publisher t…" at bounding box center [770, 416] width 1148 height 1309
click at [216, 362] on input "115347880" at bounding box center [354, 350] width 277 height 47
type input "00115347880"
click at [319, 362] on input "00115347880" at bounding box center [354, 350] width 277 height 47
drag, startPoint x: 306, startPoint y: 360, endPoint x: 163, endPoint y: 357, distance: 142.8
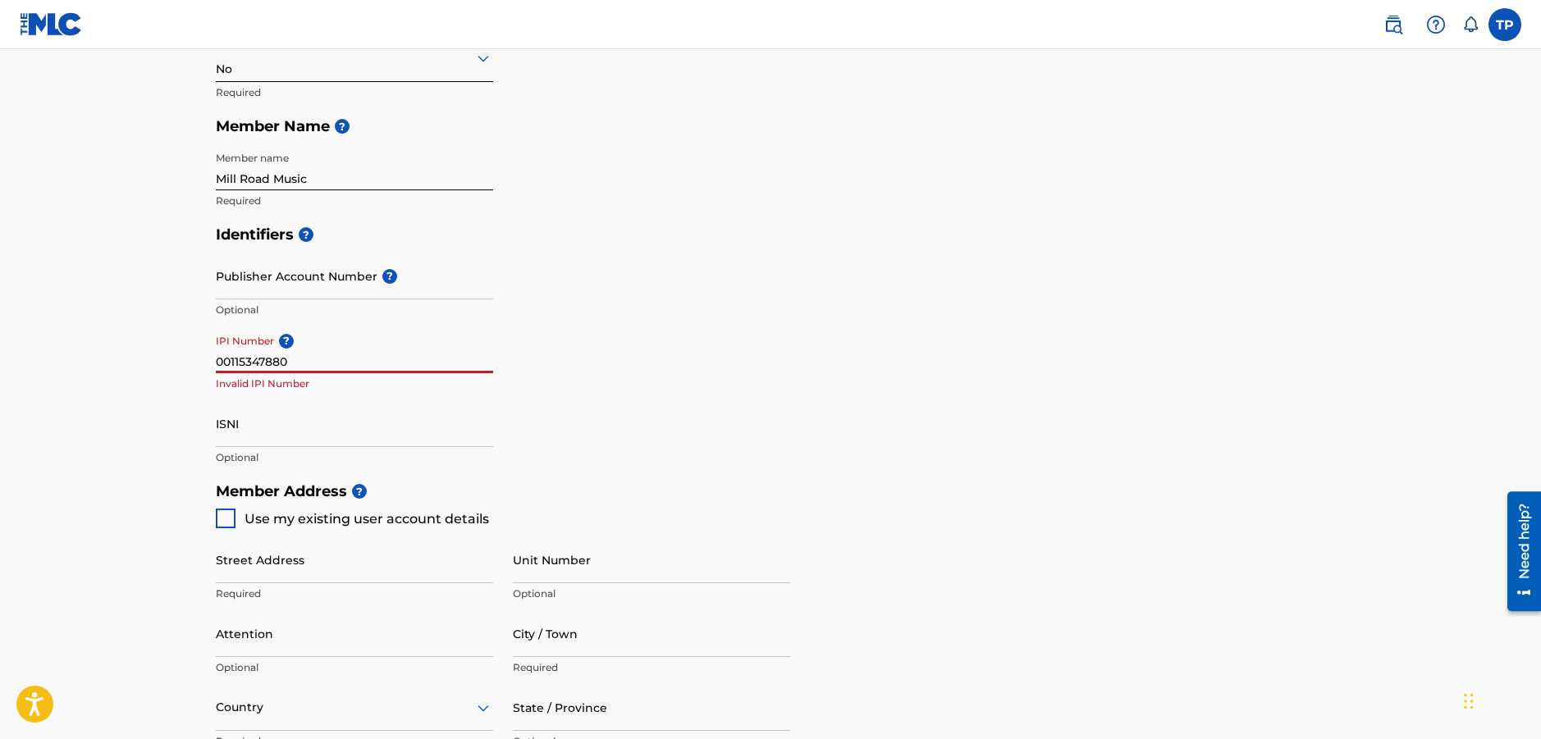
click at [163, 357] on main "Create a Member If you are a self-administered songwriter without a publisher t…" at bounding box center [770, 457] width 1541 height 1473
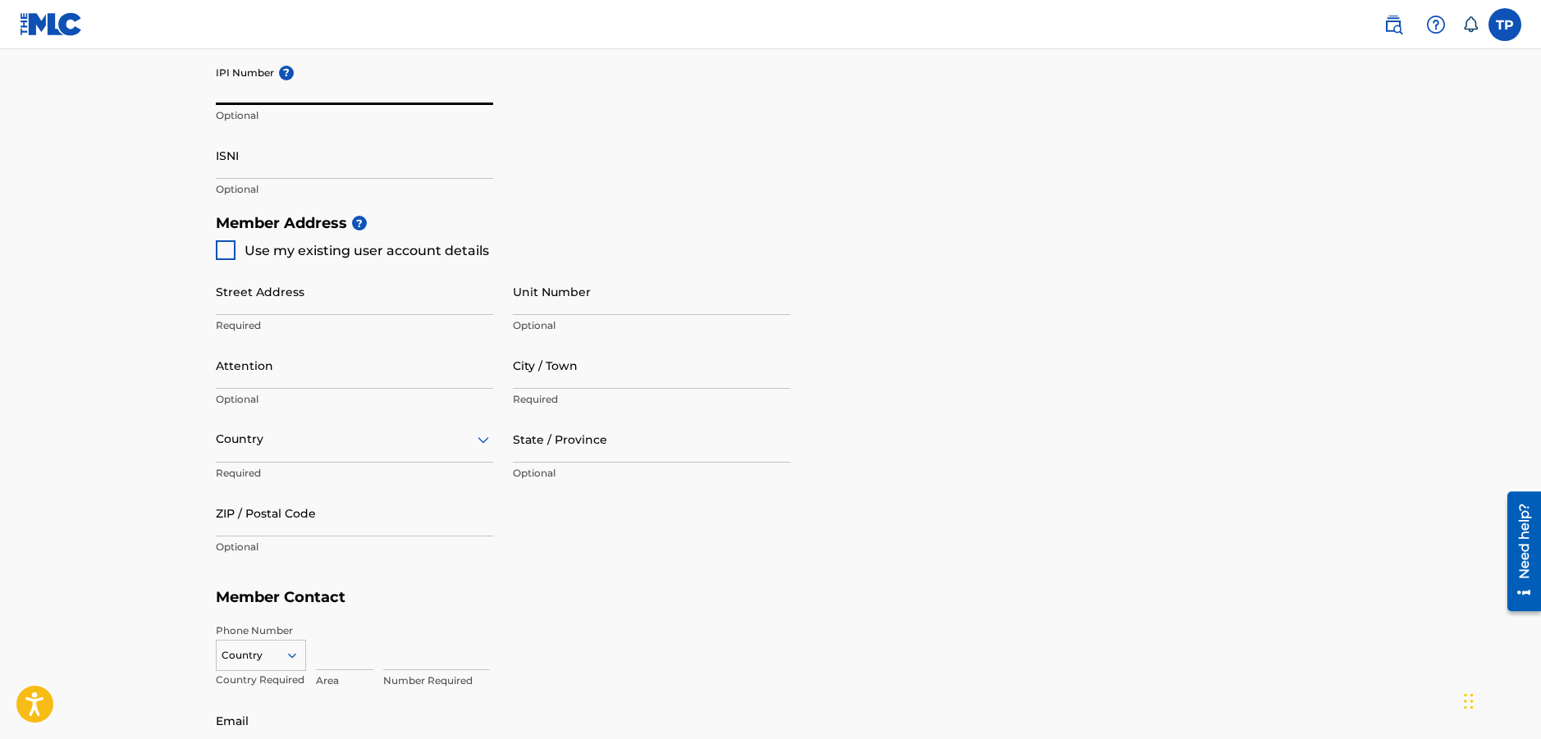
scroll to position [656, 0]
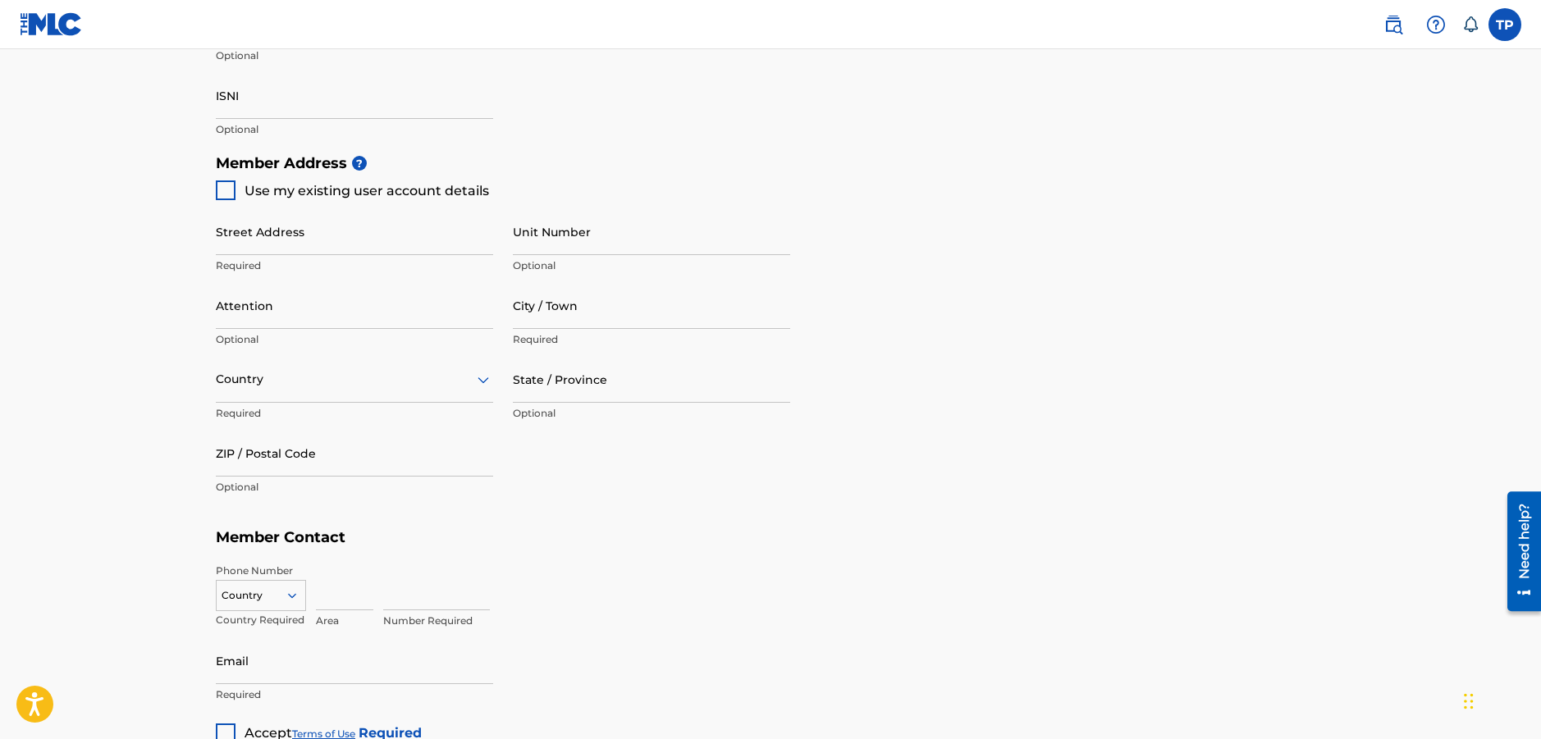
click at [219, 192] on div at bounding box center [226, 190] width 20 height 20
type input "[STREET_ADDRESS]"
type input "Red Wing"
type input "55066"
type input "612"
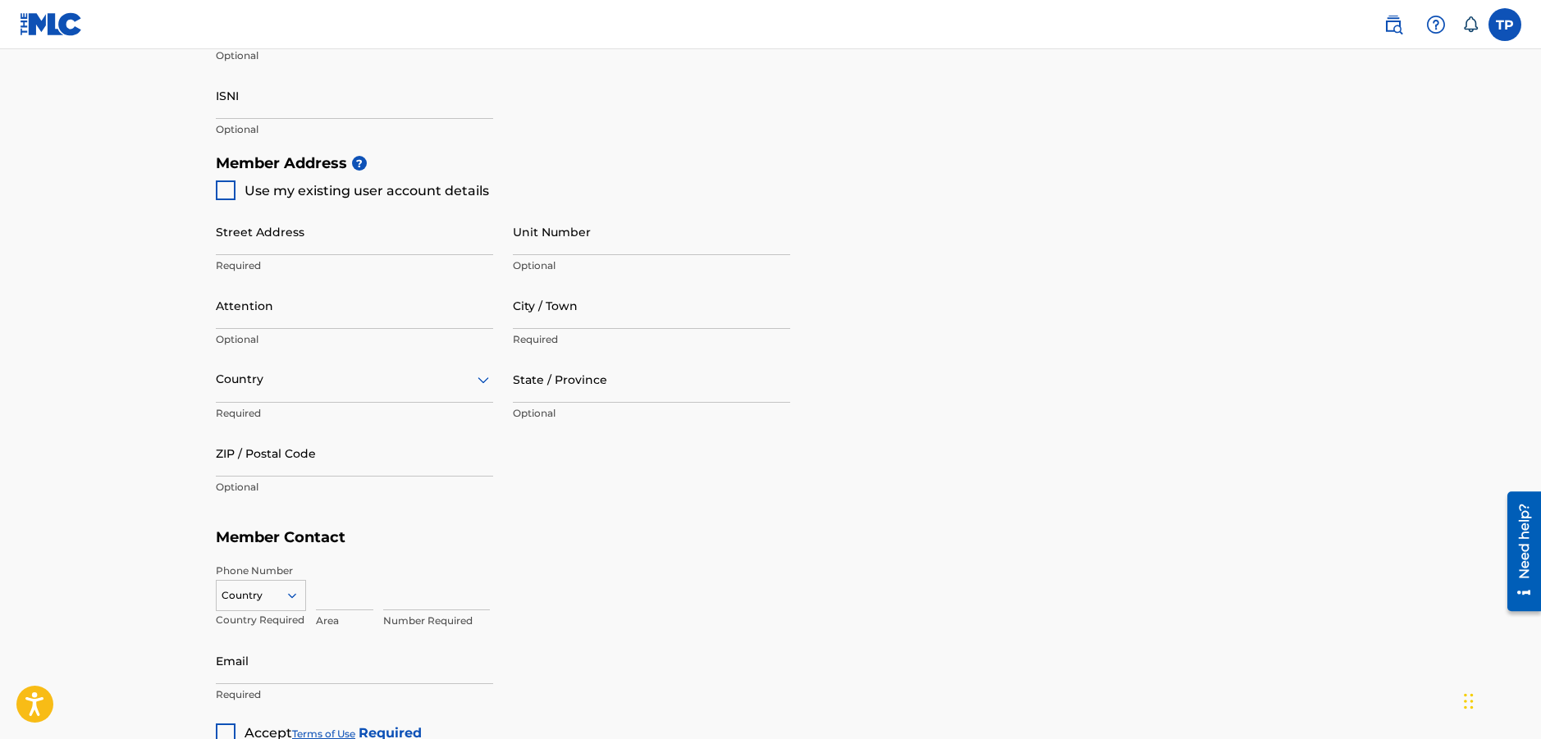
type input "2325292"
type input "[EMAIL_ADDRESS][DOMAIN_NAME]"
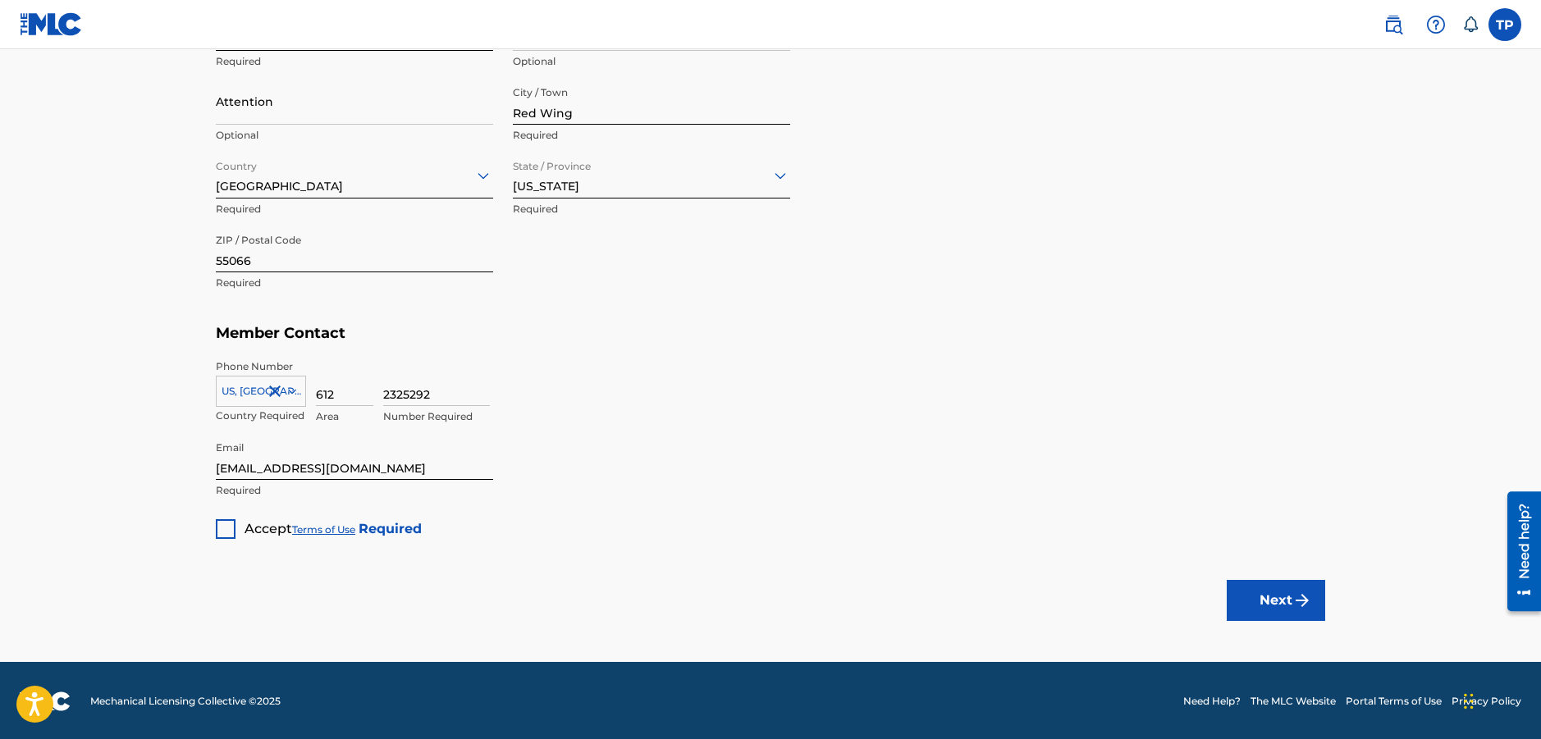
scroll to position [862, 0]
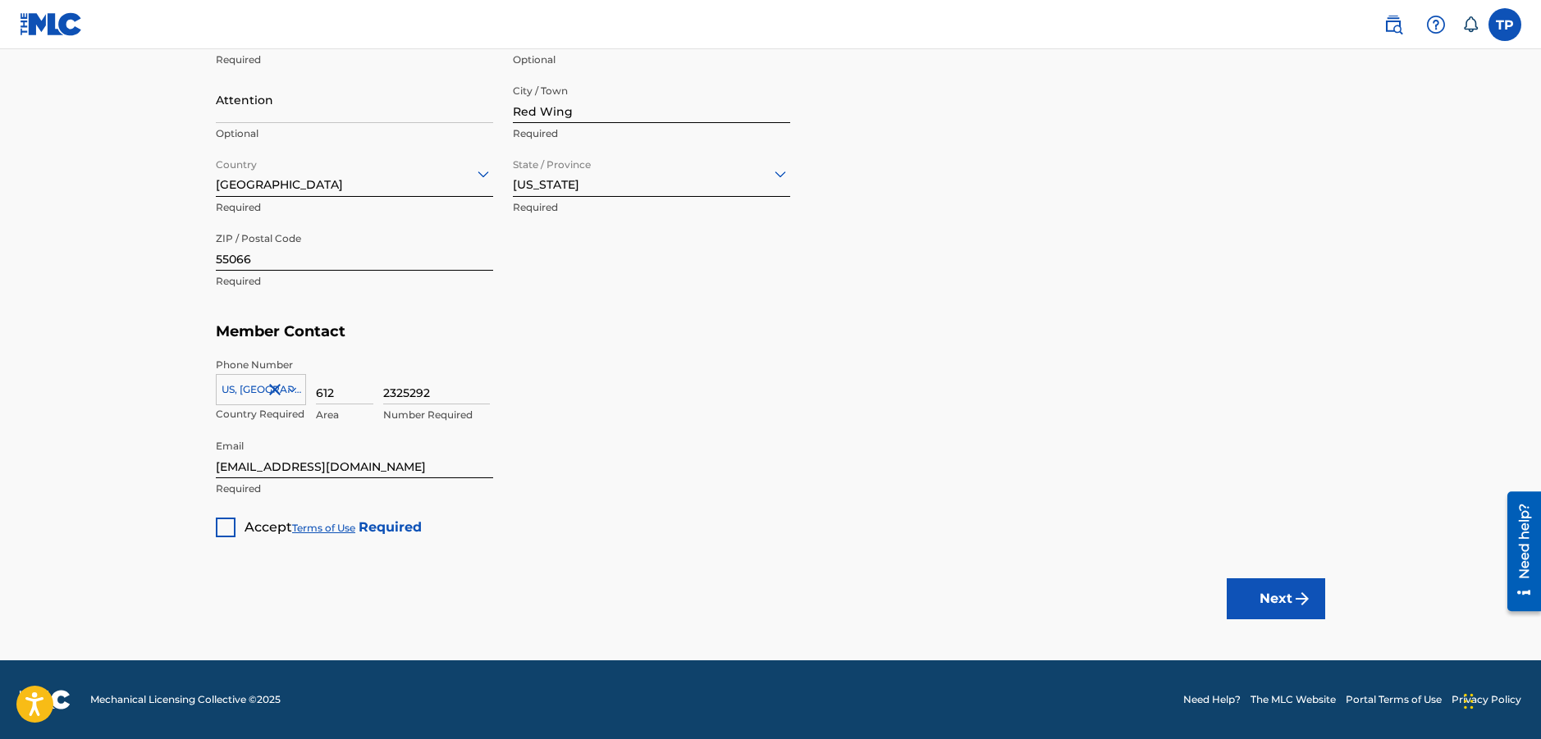
click at [229, 532] on div at bounding box center [226, 528] width 20 height 20
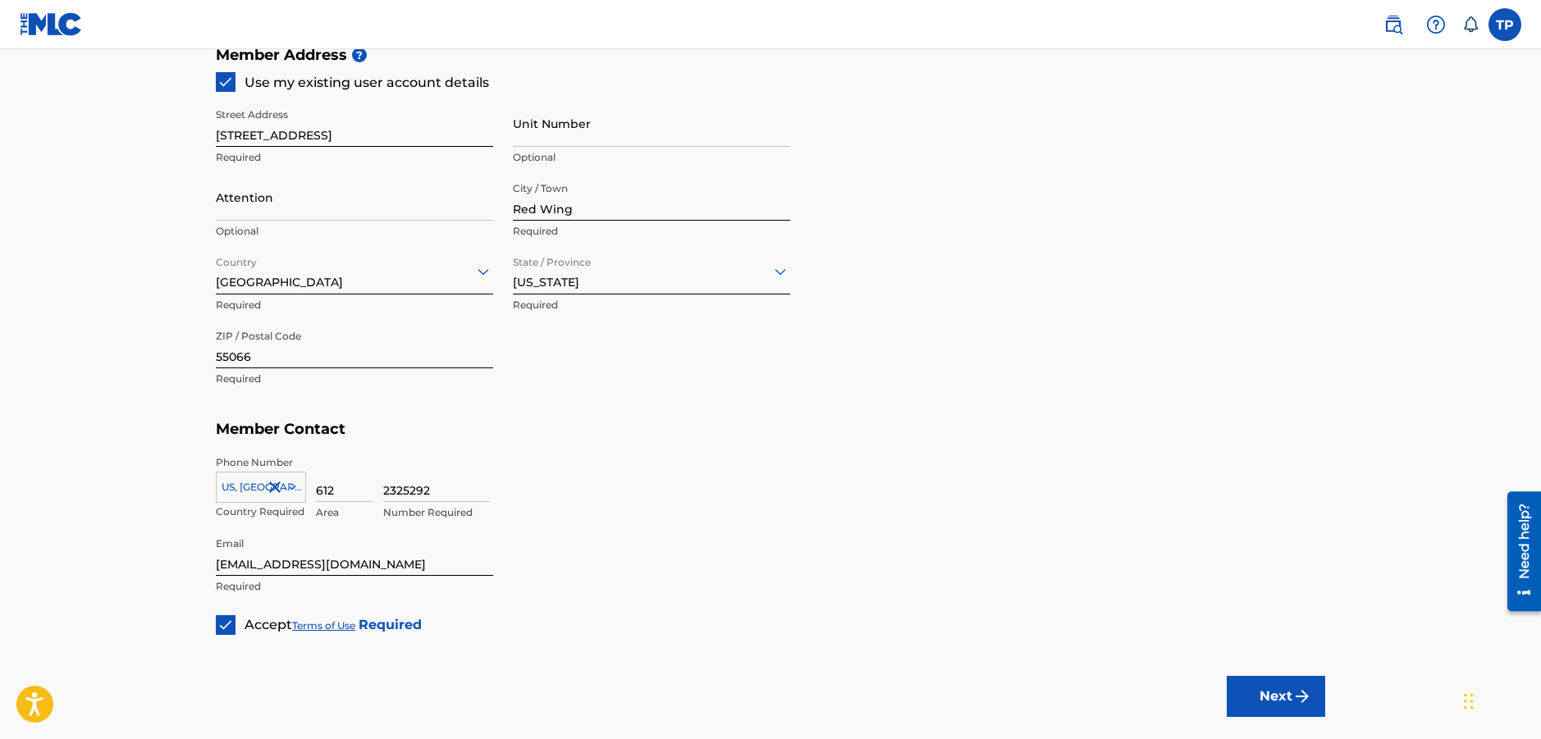
scroll to position [760, 0]
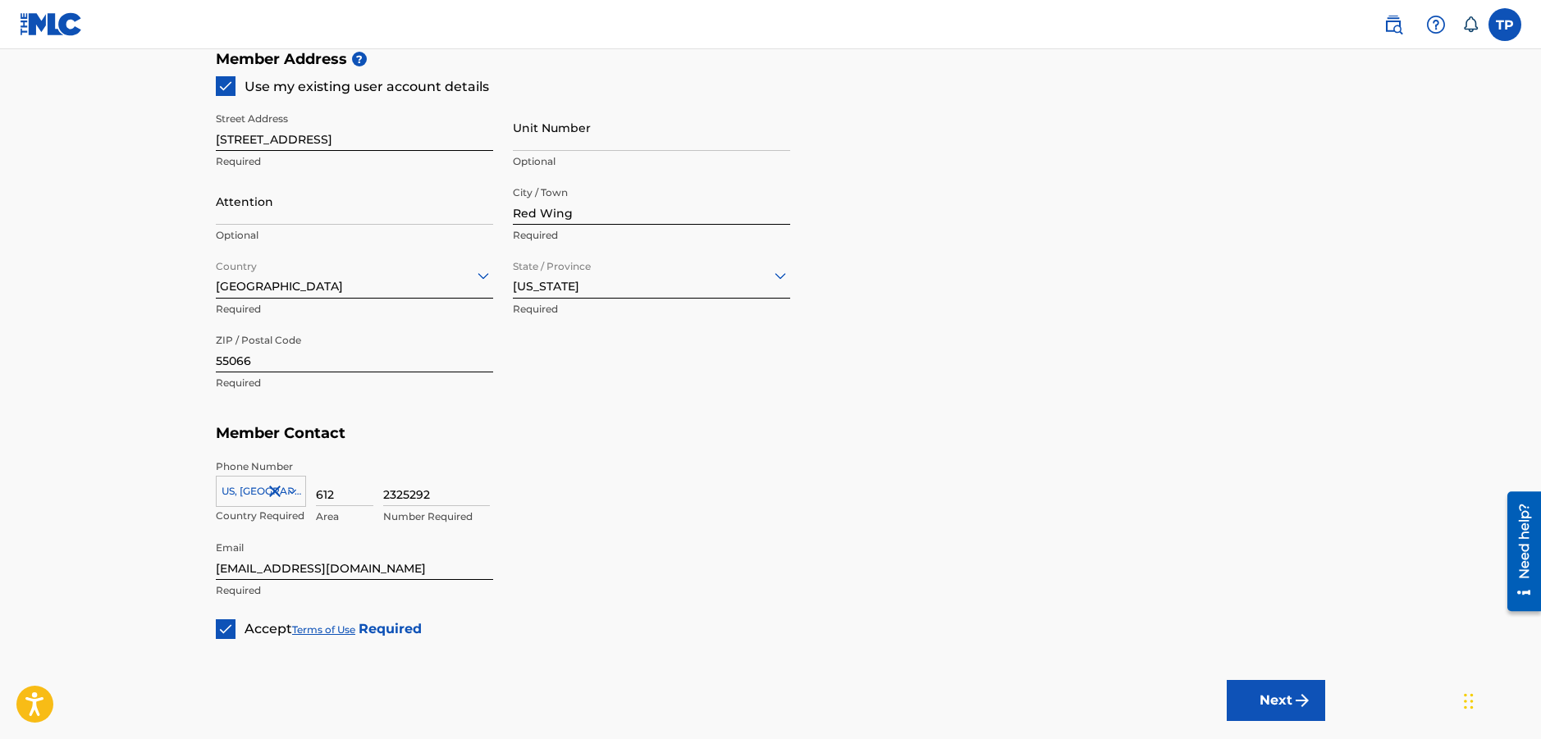
click at [1252, 688] on button "Next" at bounding box center [1275, 700] width 98 height 41
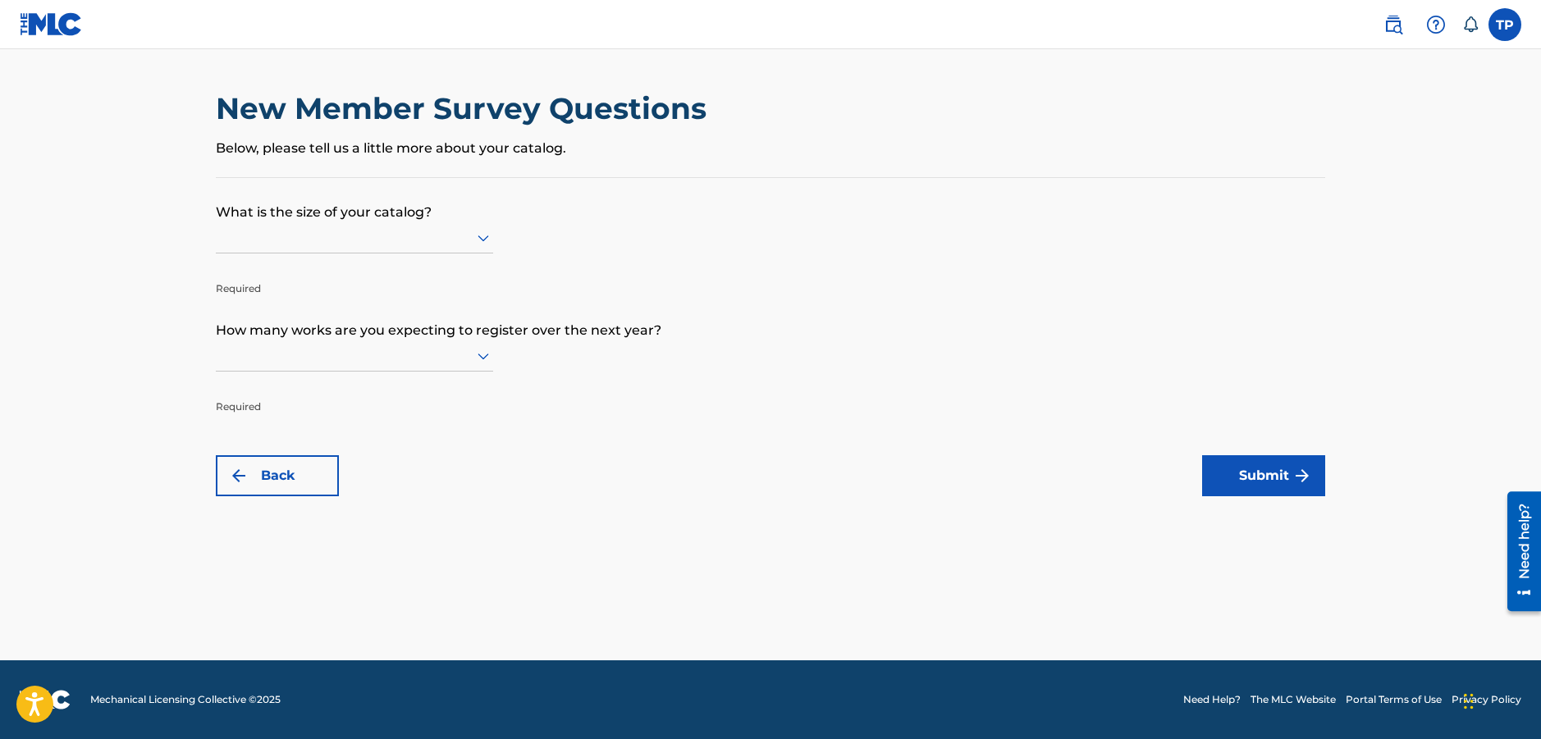
click at [378, 236] on div at bounding box center [354, 237] width 277 height 21
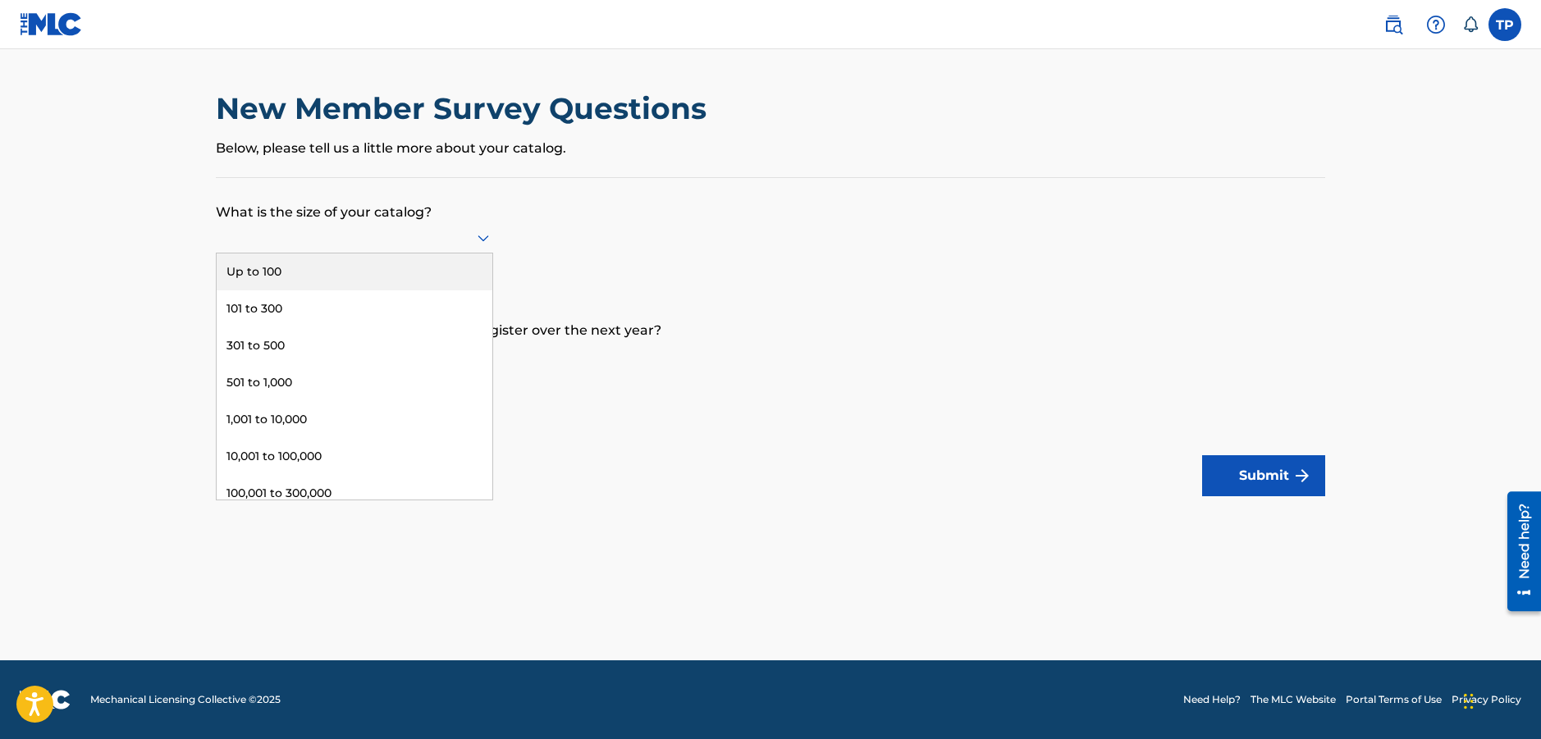
click at [360, 272] on div "Up to 100" at bounding box center [355, 271] width 276 height 37
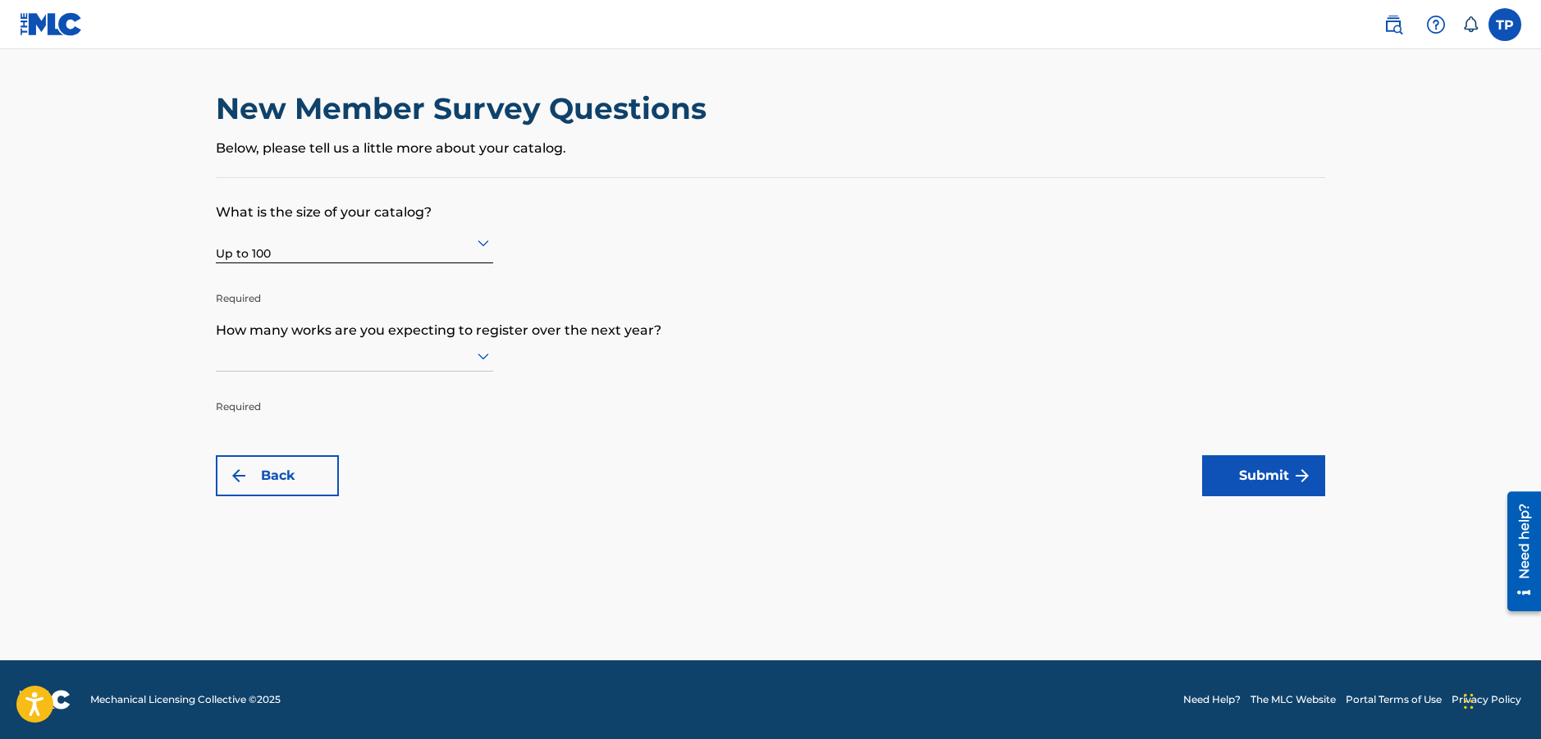
click at [469, 367] on div at bounding box center [354, 355] width 277 height 31
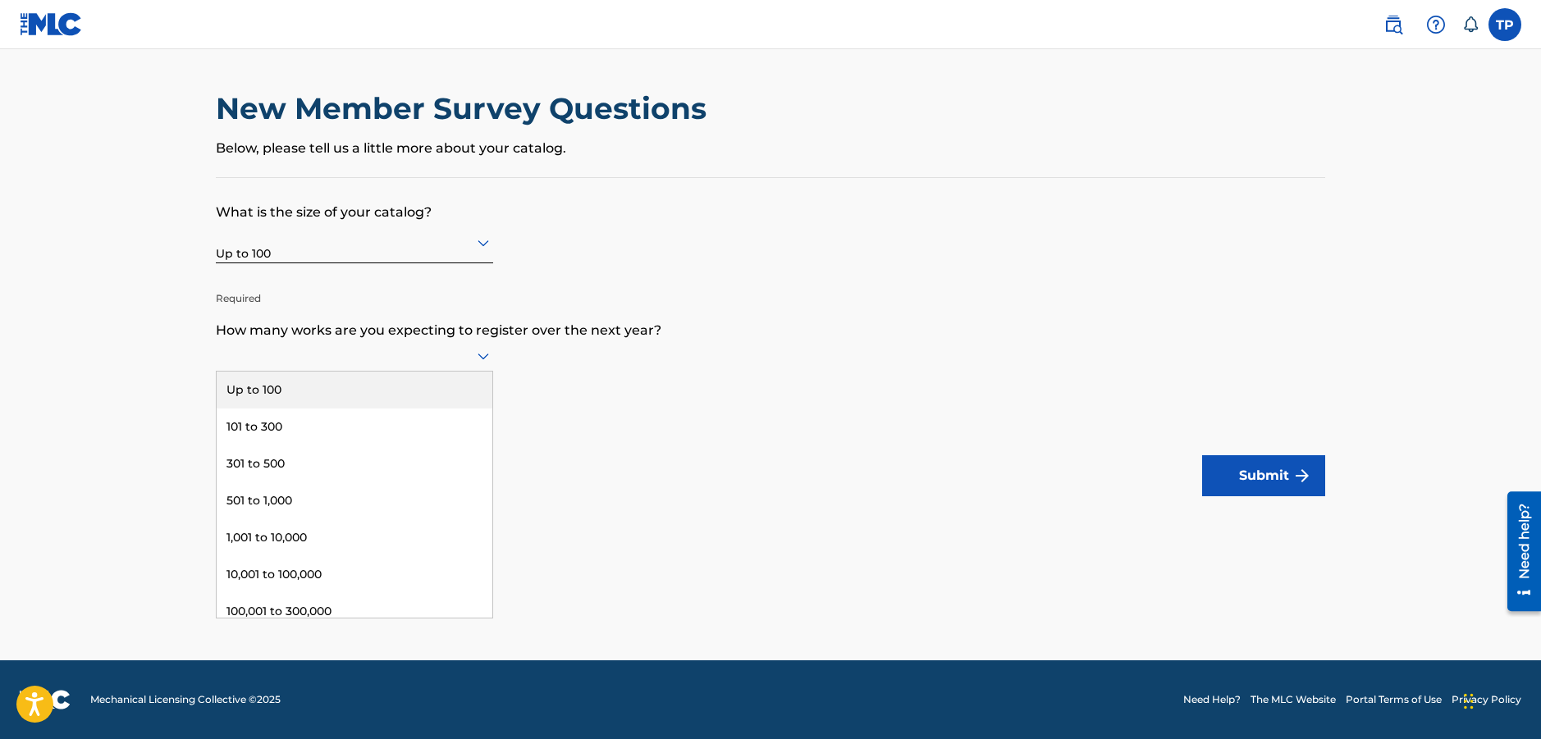
click at [441, 394] on div "Up to 100" at bounding box center [355, 390] width 276 height 37
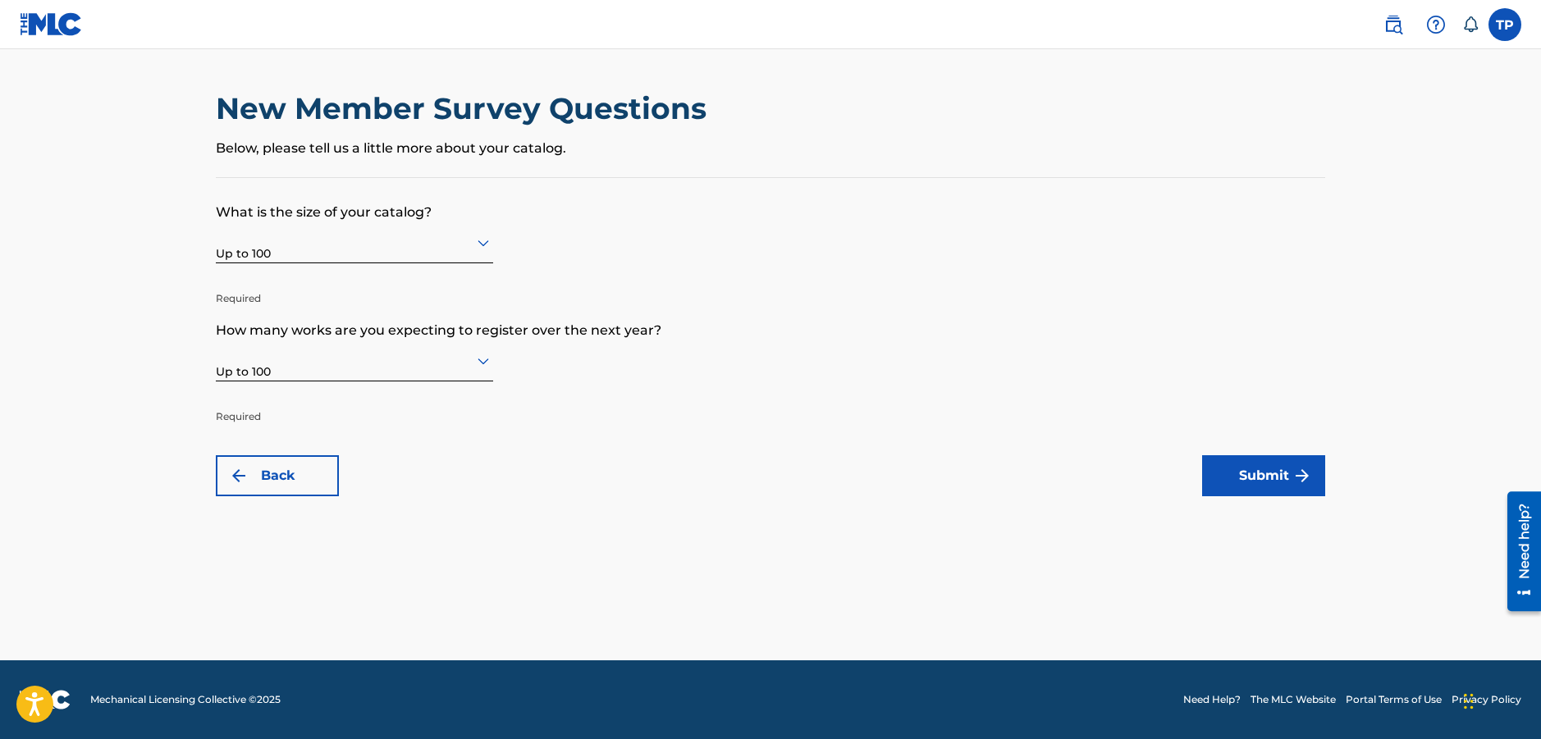
click at [1255, 465] on button "Submit" at bounding box center [1263, 475] width 123 height 41
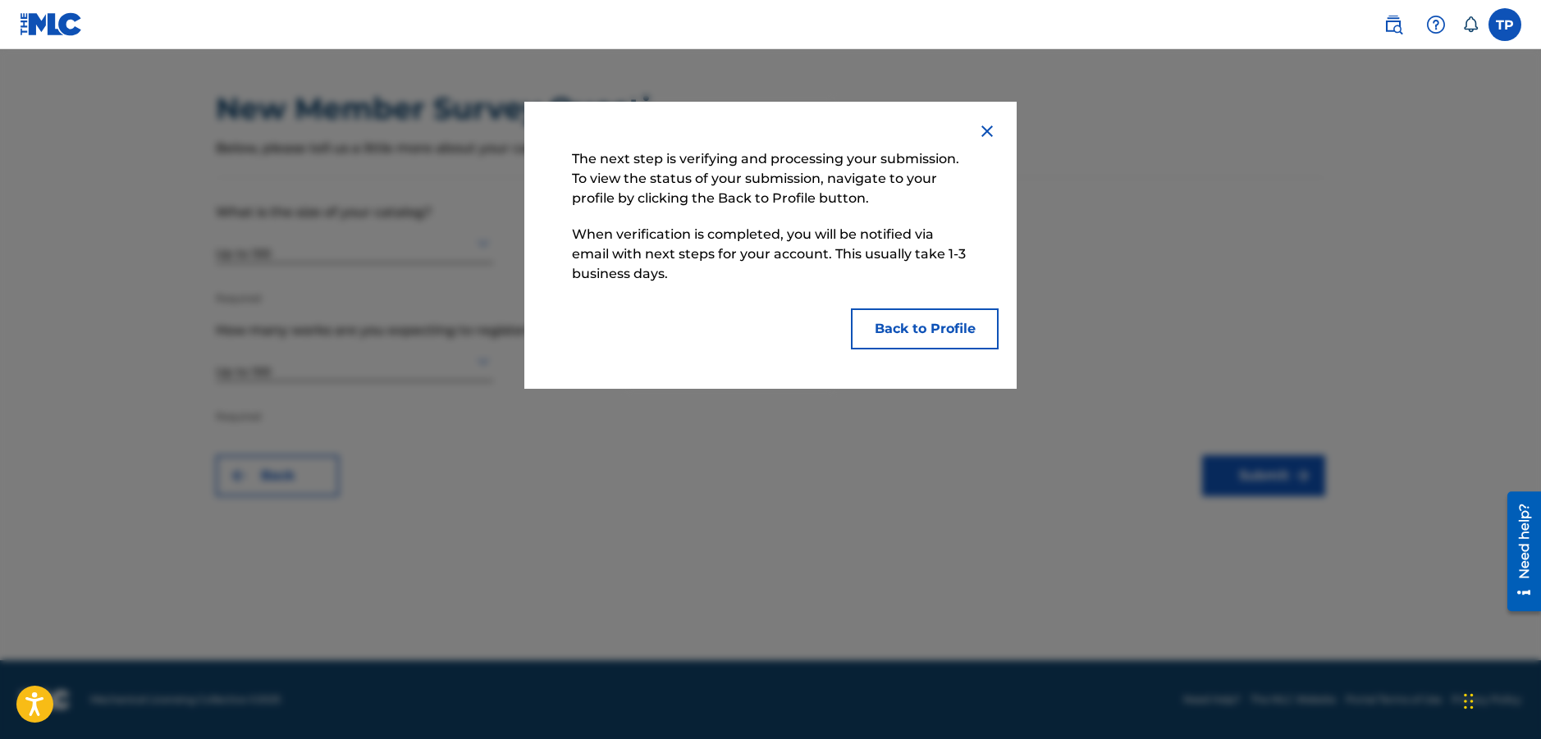
click at [904, 327] on button "Back to Profile" at bounding box center [925, 328] width 148 height 41
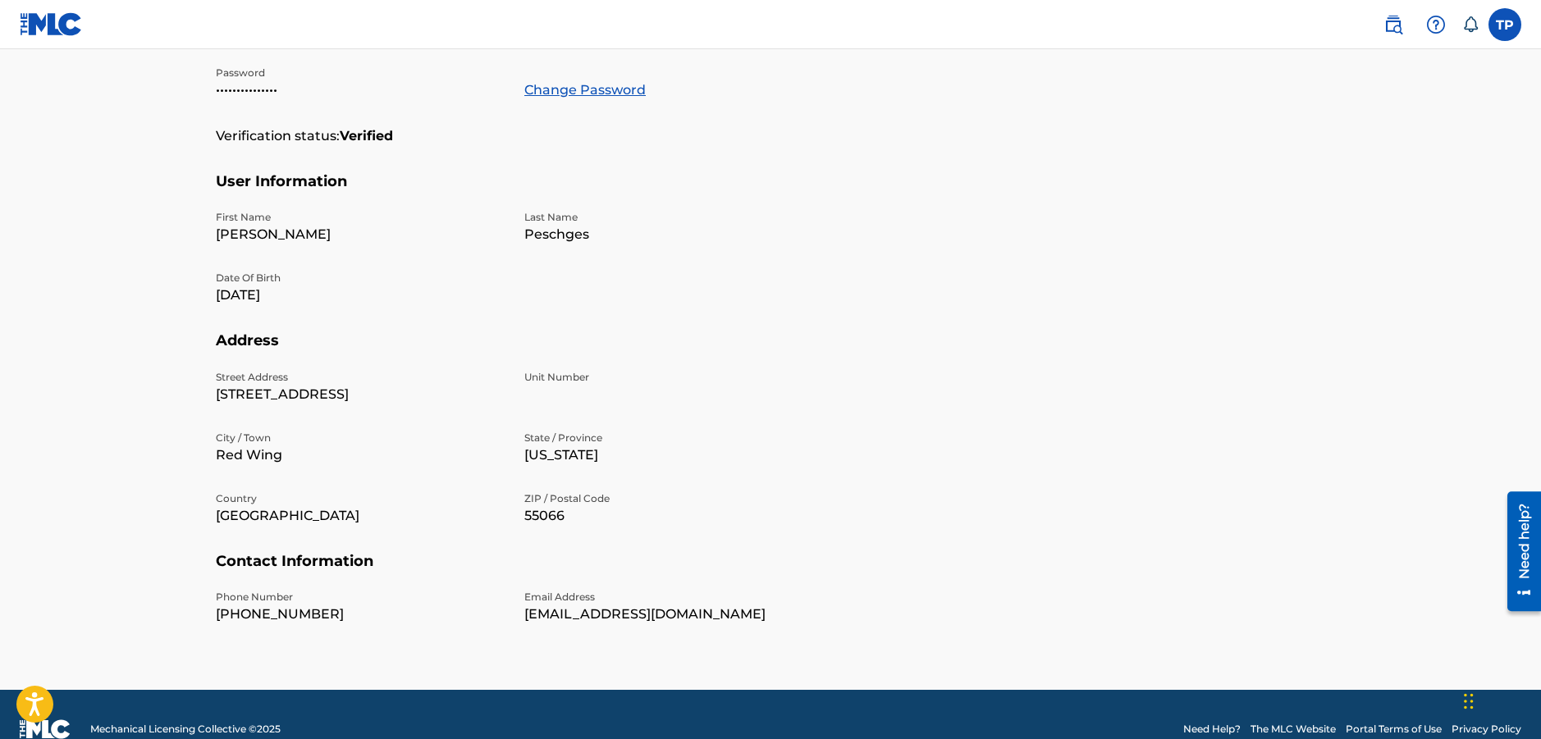
scroll to position [365, 0]
